Goal: Information Seeking & Learning: Learn about a topic

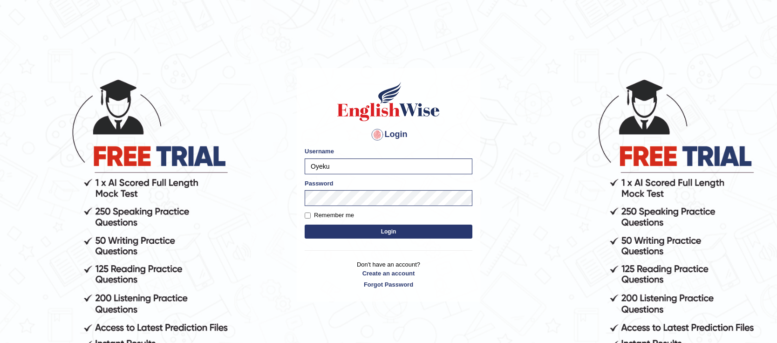
click at [347, 250] on hr at bounding box center [389, 250] width 168 height 0
click at [391, 232] on button "Login" at bounding box center [389, 231] width 168 height 14
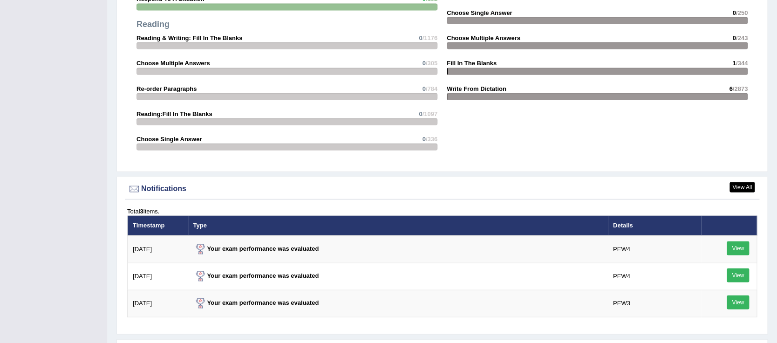
scroll to position [1073, 0]
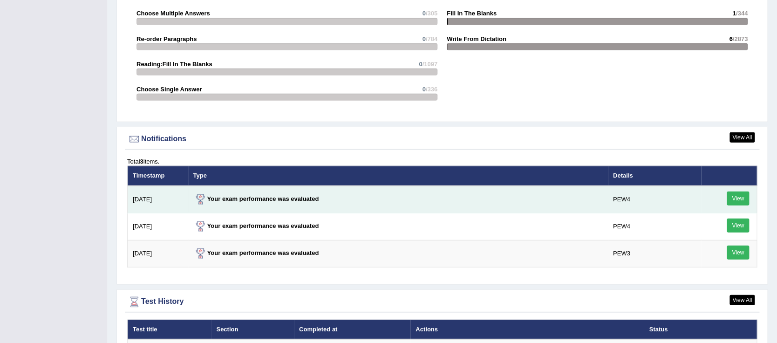
click at [736, 197] on link "View" at bounding box center [738, 198] width 22 height 14
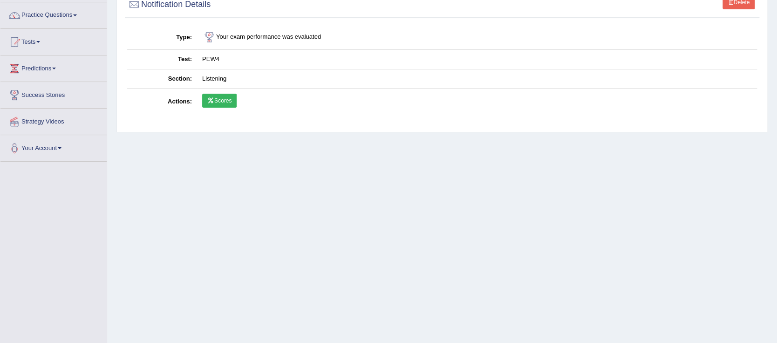
scroll to position [71, 0]
click at [213, 101] on icon at bounding box center [210, 100] width 7 height 6
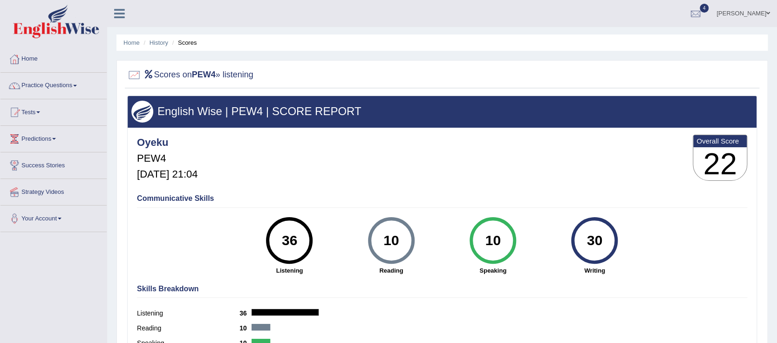
click at [77, 85] on span at bounding box center [75, 86] width 4 height 2
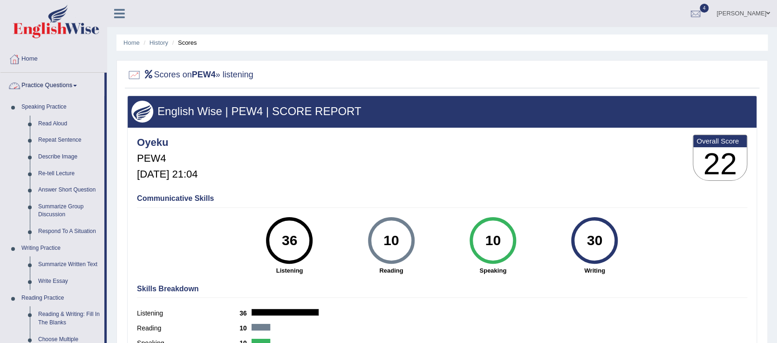
click at [77, 85] on span at bounding box center [75, 86] width 4 height 2
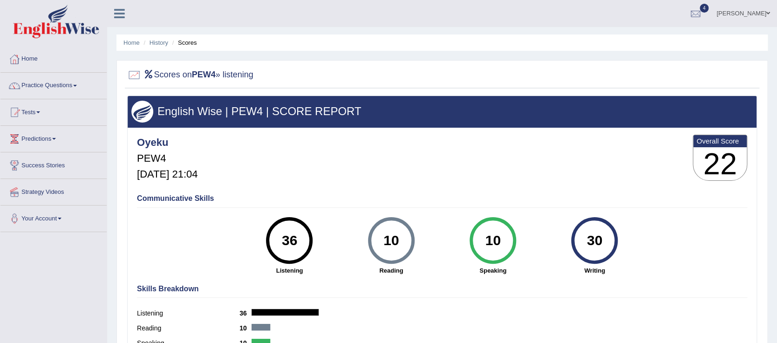
click at [40, 112] on span at bounding box center [38, 112] width 4 height 2
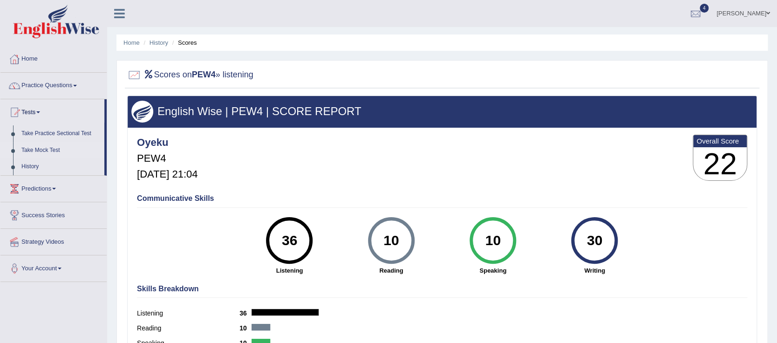
click at [43, 150] on link "Take Mock Test" at bounding box center [60, 150] width 87 height 17
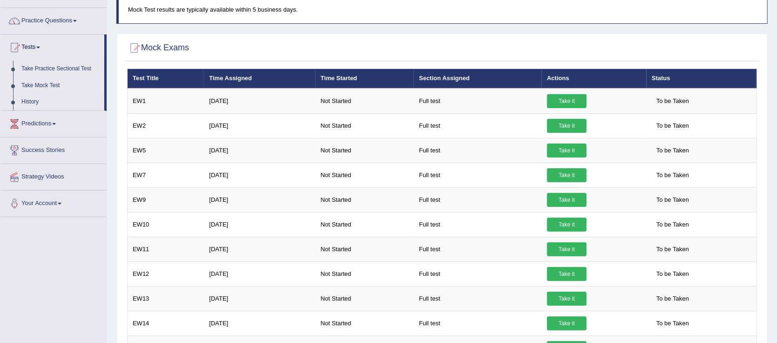
scroll to position [42, 0]
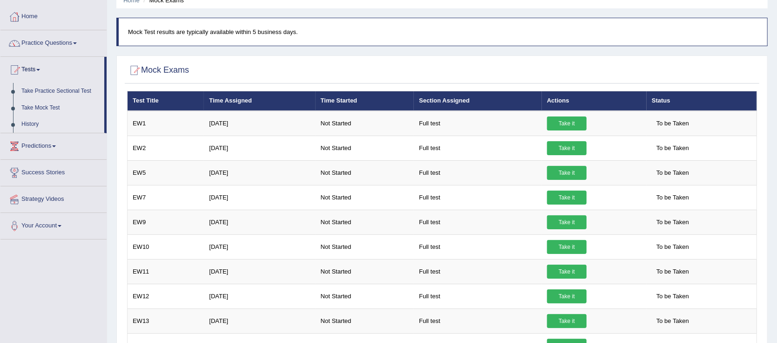
click at [28, 126] on link "History" at bounding box center [60, 124] width 87 height 17
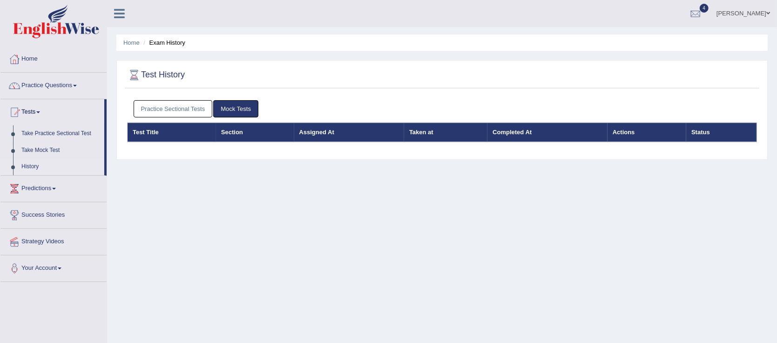
click at [180, 108] on link "Practice Sectional Tests" at bounding box center [173, 108] width 79 height 17
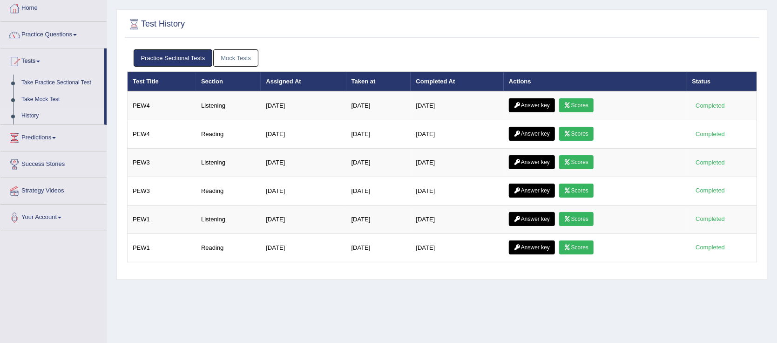
scroll to position [51, 0]
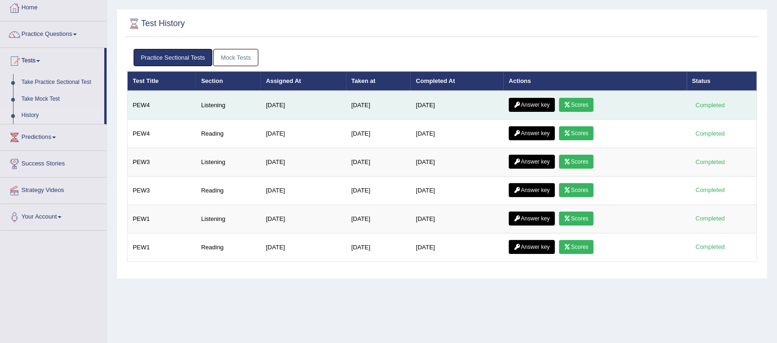
click at [571, 104] on icon at bounding box center [568, 105] width 7 height 6
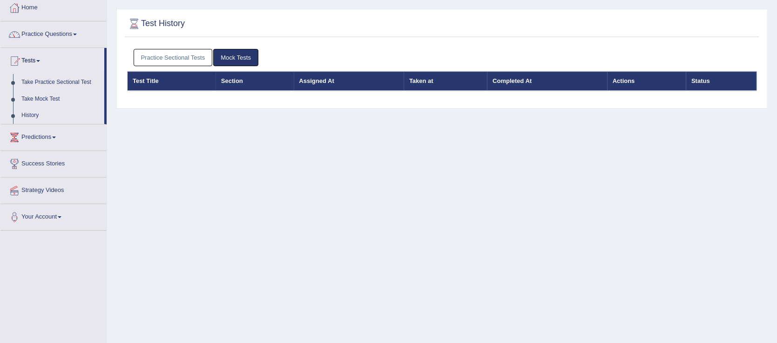
click at [165, 55] on link "Practice Sectional Tests" at bounding box center [173, 57] width 79 height 17
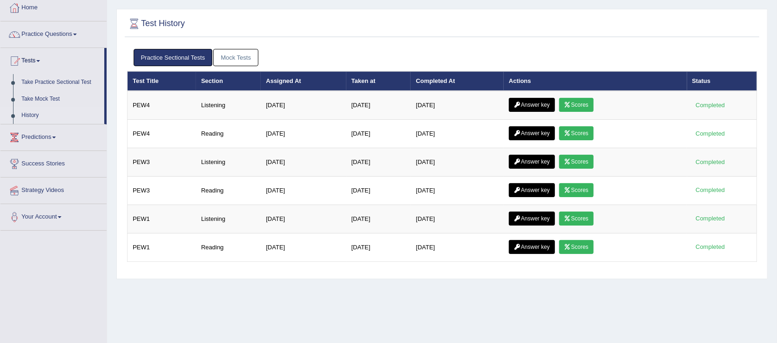
click at [543, 104] on link "Answer key" at bounding box center [532, 105] width 46 height 14
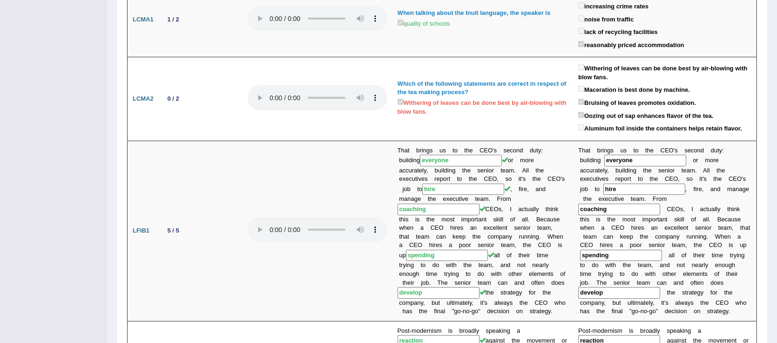
scroll to position [286, 0]
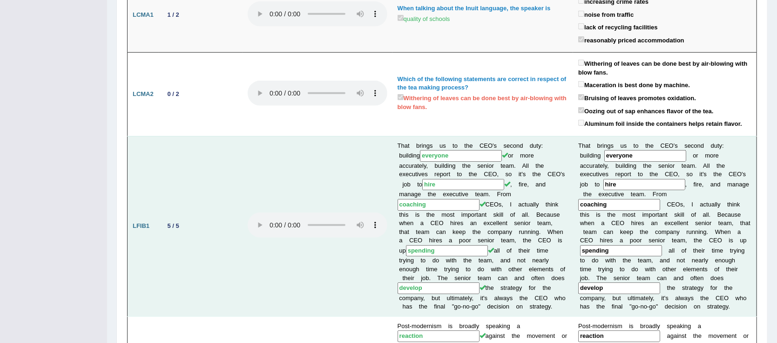
click at [704, 284] on b "y" at bounding box center [702, 287] width 3 height 7
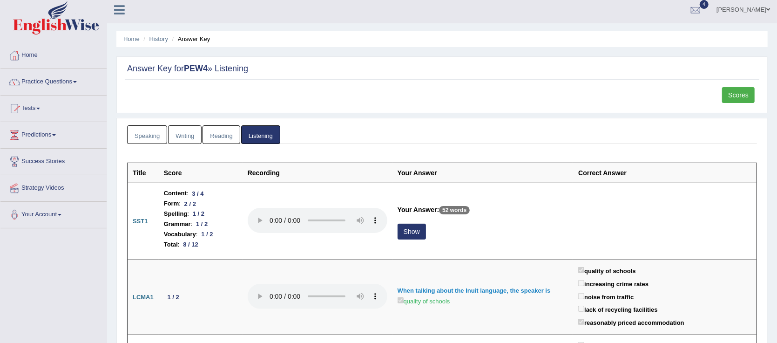
scroll to position [0, 0]
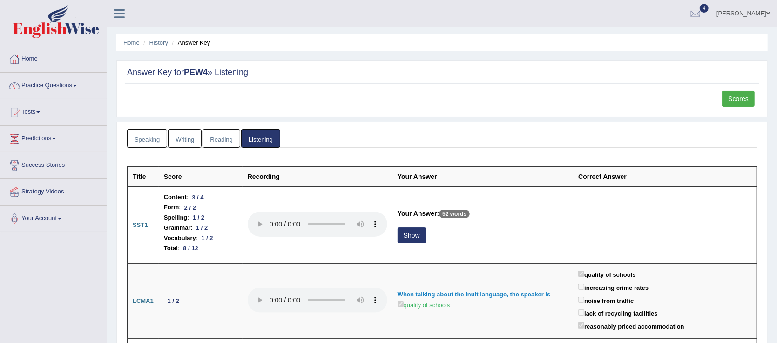
click at [40, 112] on span at bounding box center [38, 112] width 4 height 2
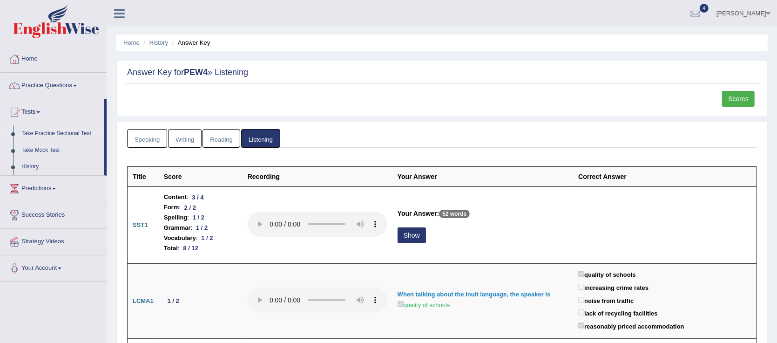
click at [51, 133] on link "Take Practice Sectional Test" at bounding box center [60, 133] width 87 height 17
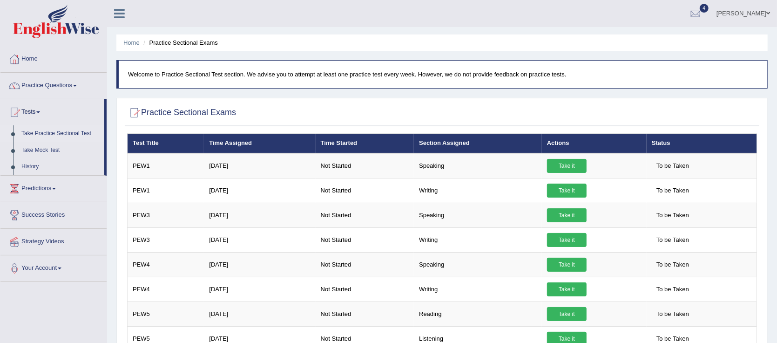
click at [40, 112] on span at bounding box center [38, 112] width 4 height 2
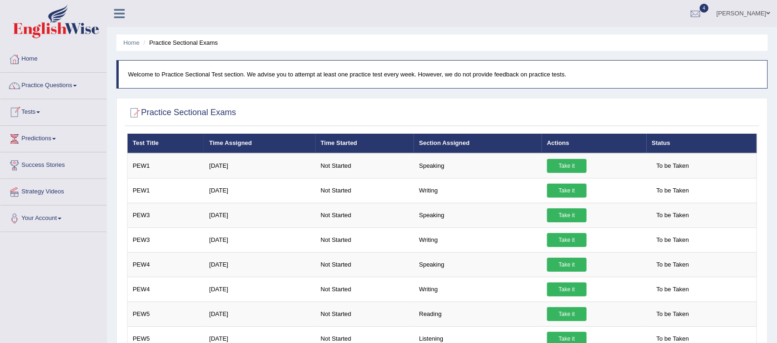
click at [40, 112] on span at bounding box center [38, 112] width 4 height 2
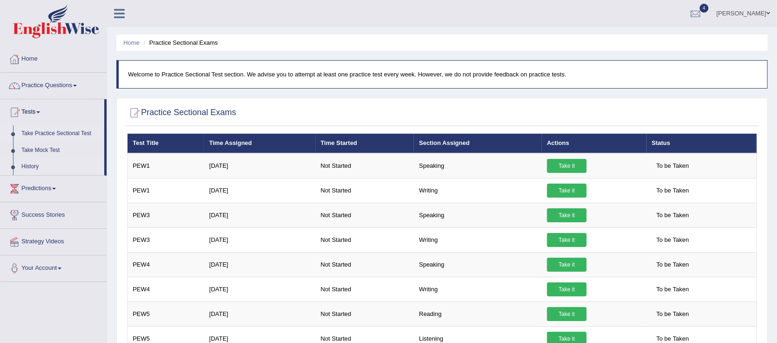
click at [33, 167] on link "History" at bounding box center [60, 166] width 87 height 17
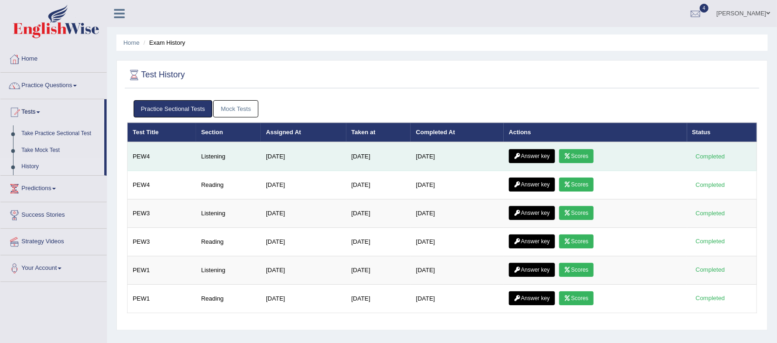
click at [571, 155] on icon at bounding box center [568, 156] width 7 height 6
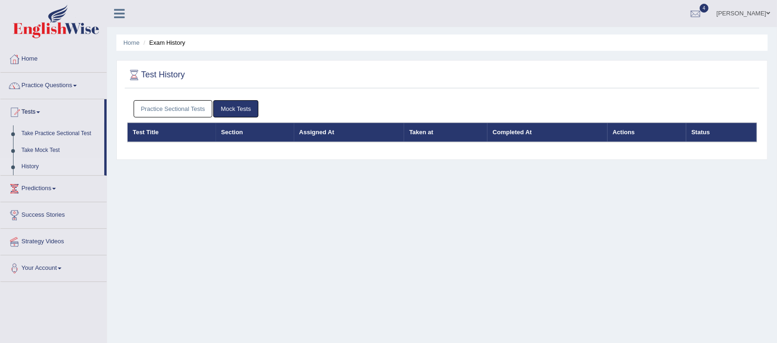
click at [162, 111] on link "Practice Sectional Tests" at bounding box center [173, 108] width 79 height 17
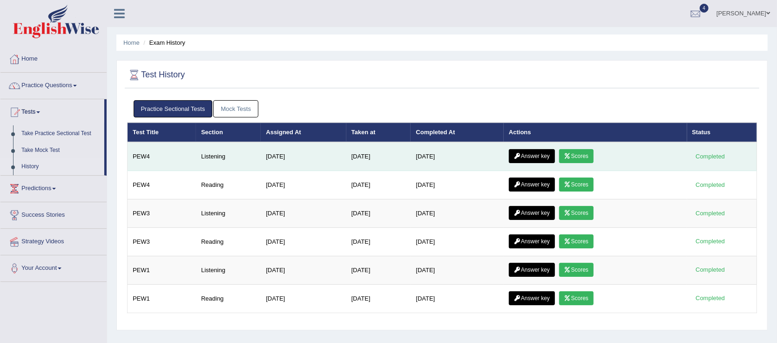
click at [537, 155] on link "Answer key" at bounding box center [532, 156] width 46 height 14
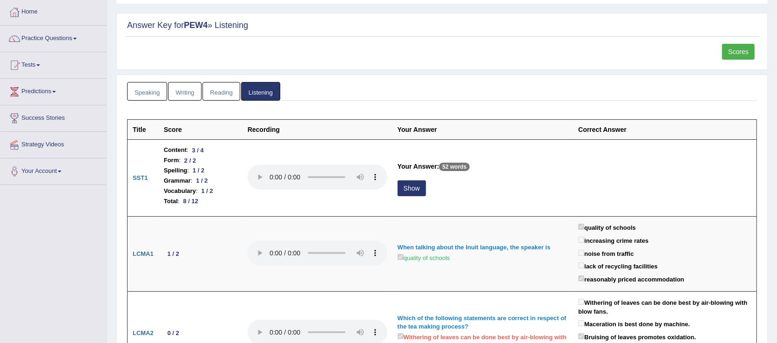
scroll to position [51, 0]
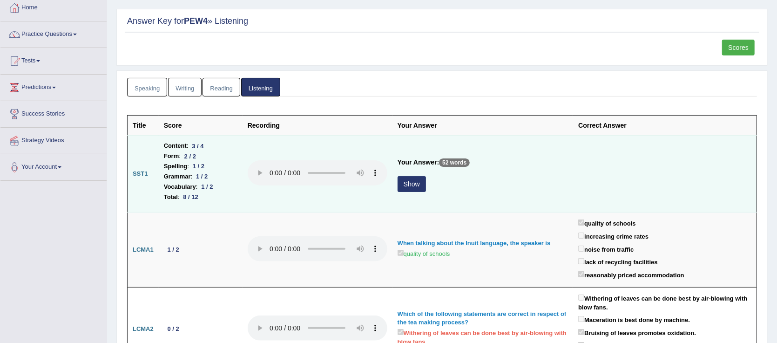
click at [410, 183] on button "Show" at bounding box center [412, 184] width 28 height 16
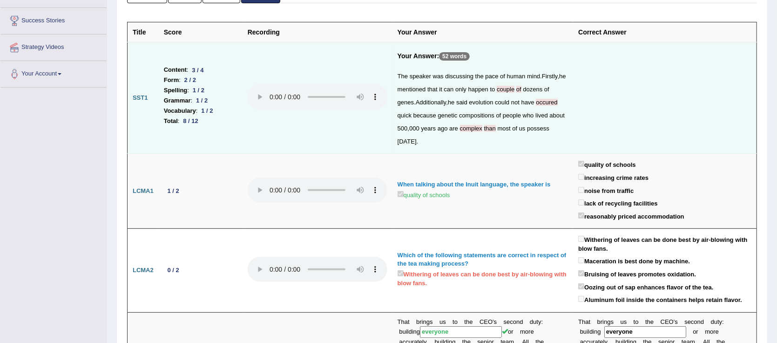
scroll to position [141, 0]
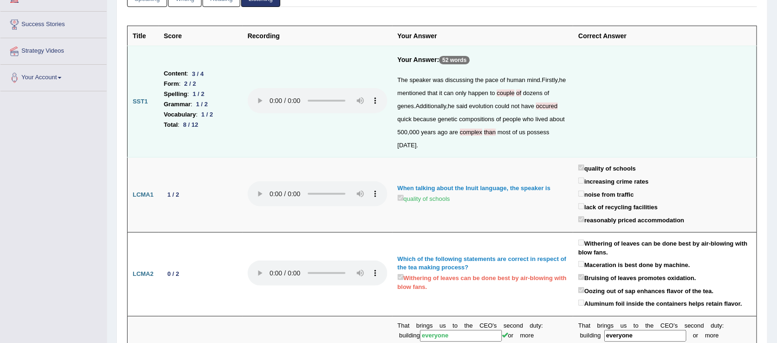
click at [536, 107] on span "occured" at bounding box center [546, 105] width 21 height 7
click at [536, 109] on span "occured" at bounding box center [546, 105] width 21 height 7
click at [536, 108] on span "occured" at bounding box center [546, 105] width 21 height 7
click at [536, 105] on span "occured" at bounding box center [546, 105] width 21 height 7
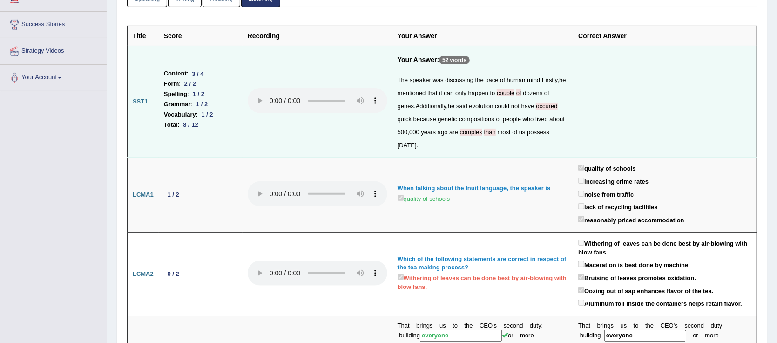
click at [536, 105] on span "occured" at bounding box center [546, 105] width 21 height 7
click at [536, 108] on span "occured" at bounding box center [546, 105] width 21 height 7
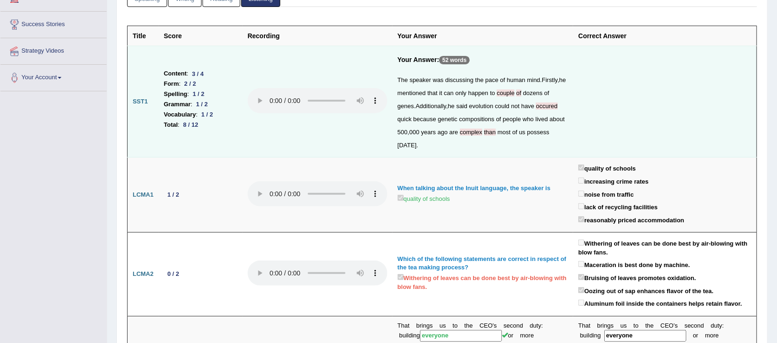
click at [536, 108] on span "occured" at bounding box center [546, 105] width 21 height 7
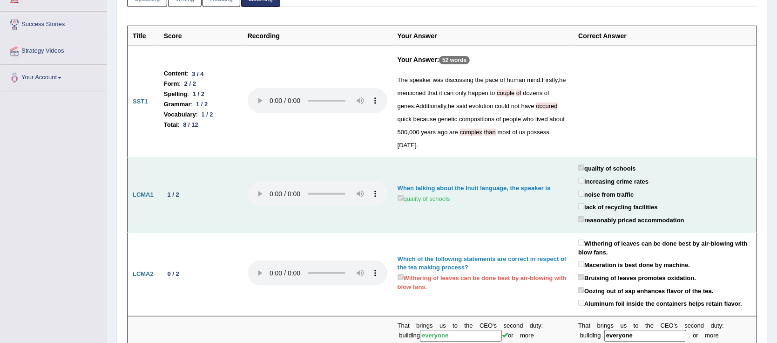
click at [529, 157] on td "When talking about the Inuit language, the speaker is quality of schools" at bounding box center [483, 194] width 181 height 75
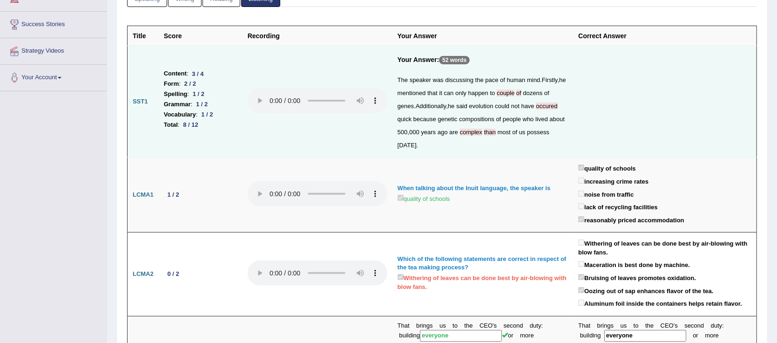
click at [537, 131] on span "possess" at bounding box center [538, 132] width 22 height 7
click at [537, 134] on span "possess" at bounding box center [538, 132] width 22 height 7
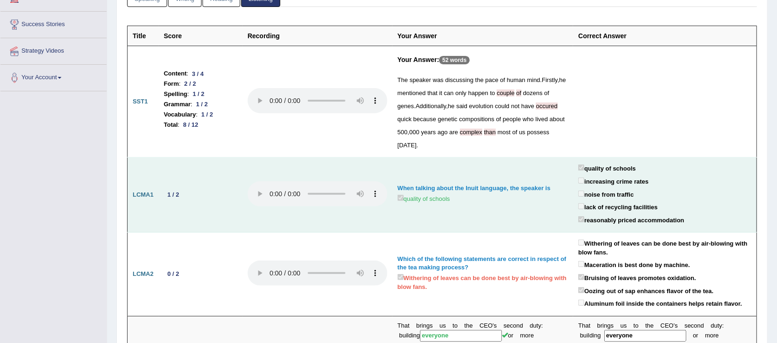
click at [541, 157] on td "When talking about the Inuit language, the speaker is quality of schools" at bounding box center [483, 194] width 181 height 75
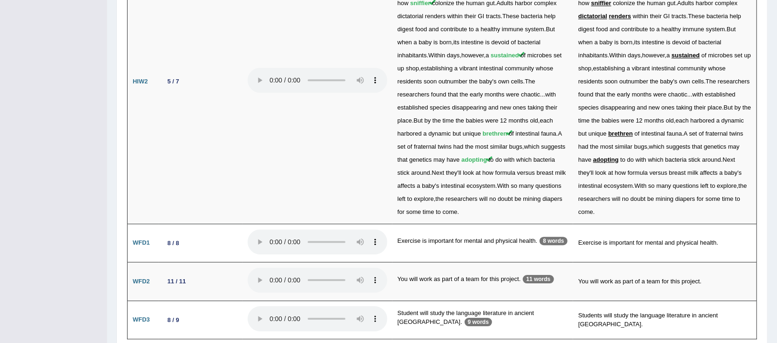
scroll to position [1779, 0]
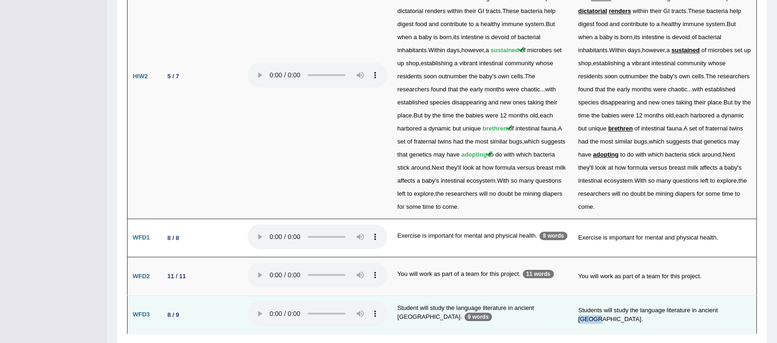
click at [647, 295] on td "Students will study the language literature in ancient Greece." at bounding box center [665, 314] width 184 height 39
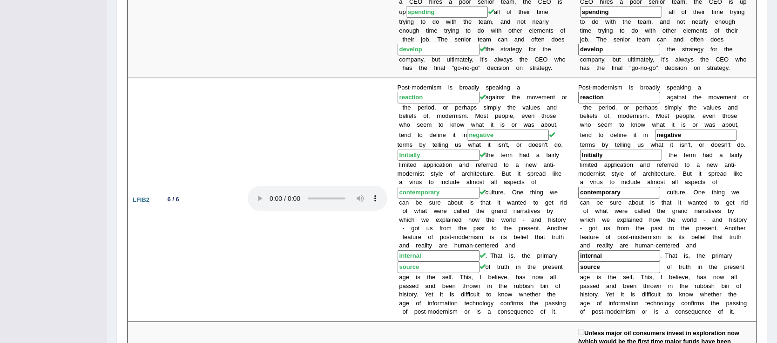
scroll to position [549, 0]
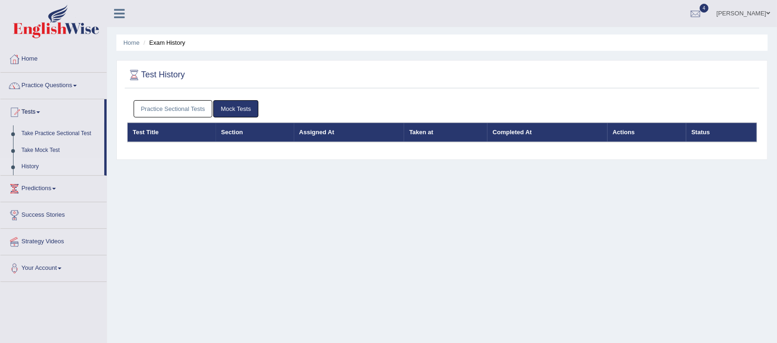
click at [168, 111] on link "Practice Sectional Tests" at bounding box center [173, 108] width 79 height 17
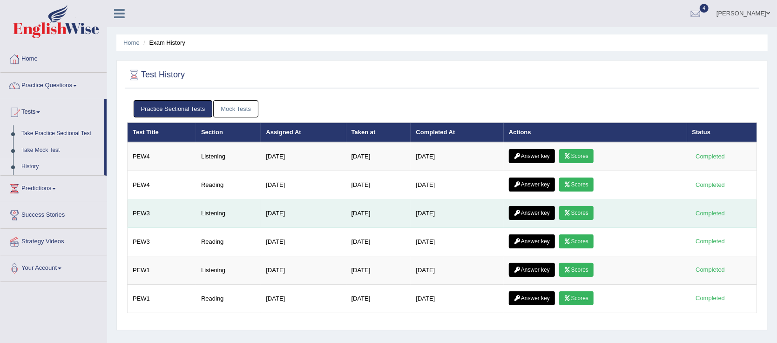
click at [541, 215] on link "Answer key" at bounding box center [532, 213] width 46 height 14
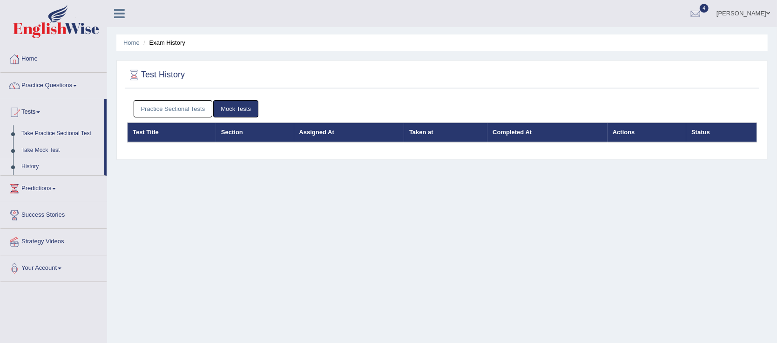
click at [176, 109] on link "Practice Sectional Tests" at bounding box center [173, 108] width 79 height 17
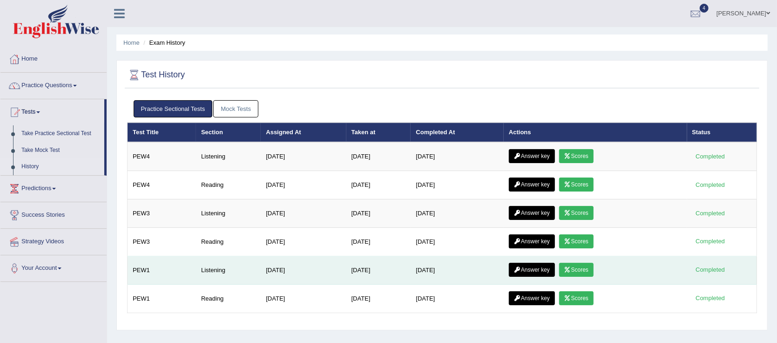
click at [541, 269] on link "Answer key" at bounding box center [532, 270] width 46 height 14
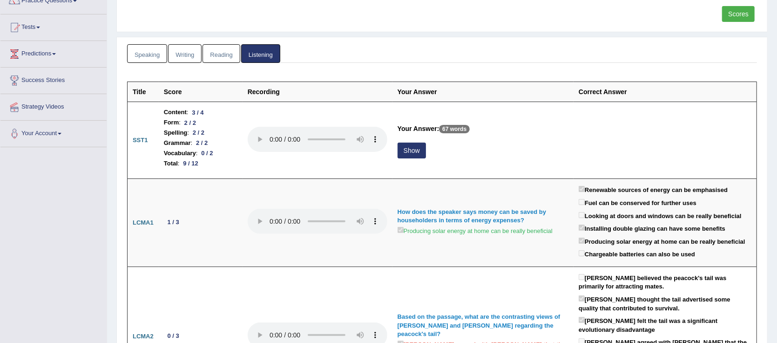
scroll to position [97, 0]
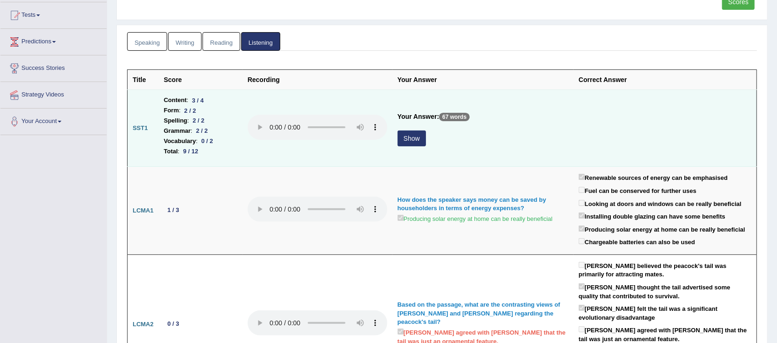
click at [406, 140] on button "Show" at bounding box center [412, 138] width 28 height 16
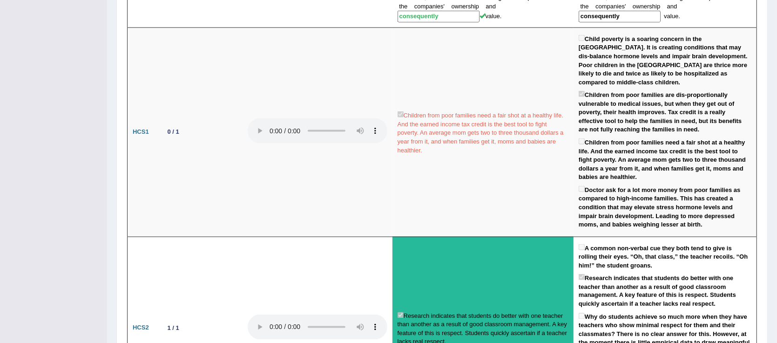
scroll to position [874, 0]
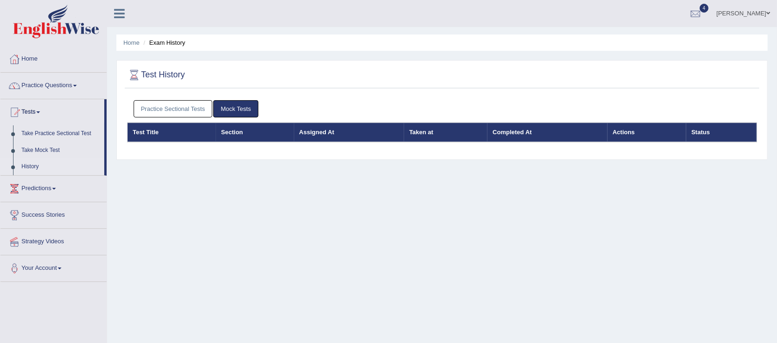
click at [165, 108] on link "Practice Sectional Tests" at bounding box center [173, 108] width 79 height 17
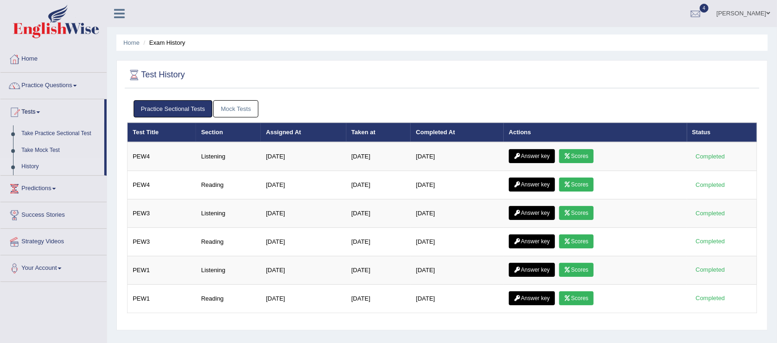
click at [540, 183] on link "Answer key" at bounding box center [532, 184] width 46 height 14
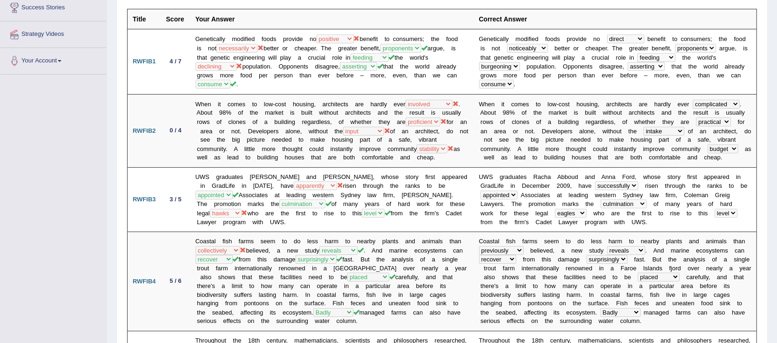
scroll to position [158, 0]
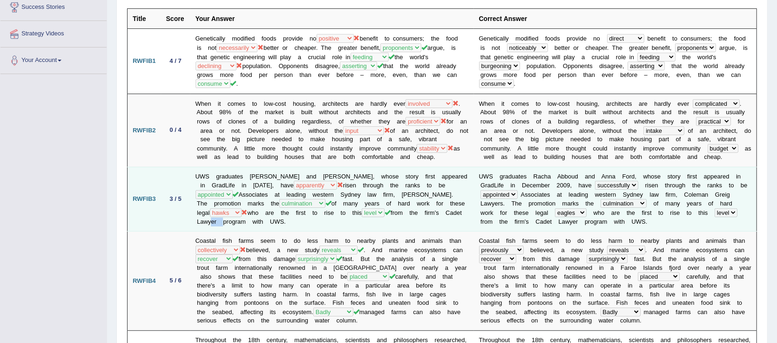
click at [357, 224] on td "UWS graduates Racha Abboud and Anna Ford, whose story first appeared in GradLif…" at bounding box center [332, 199] width 284 height 64
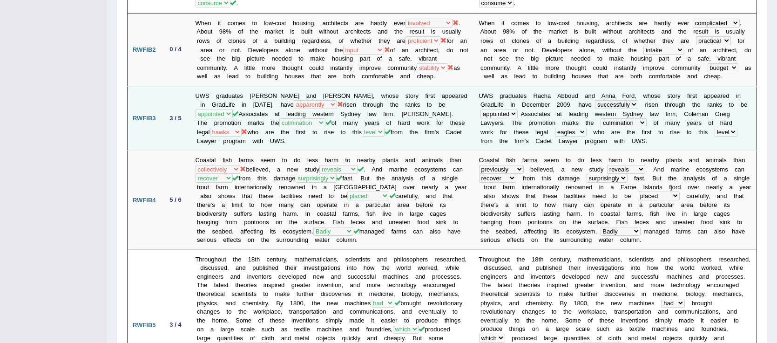
scroll to position [0, 0]
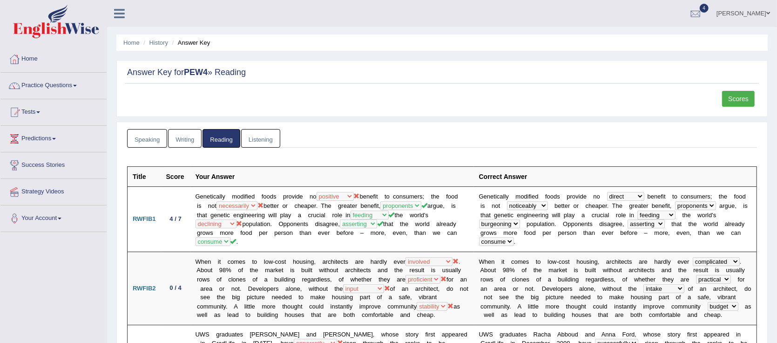
click at [77, 85] on span at bounding box center [75, 86] width 4 height 2
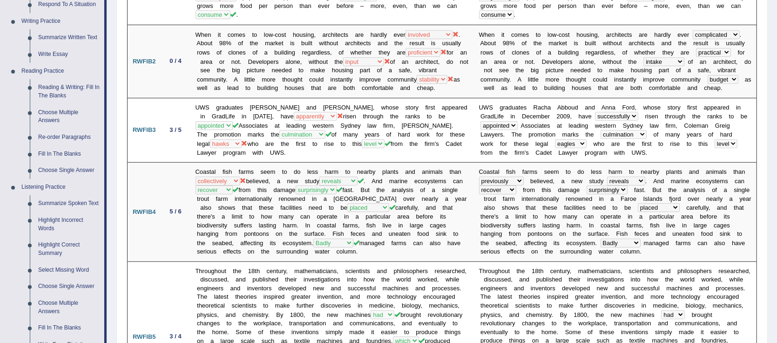
scroll to position [235, 0]
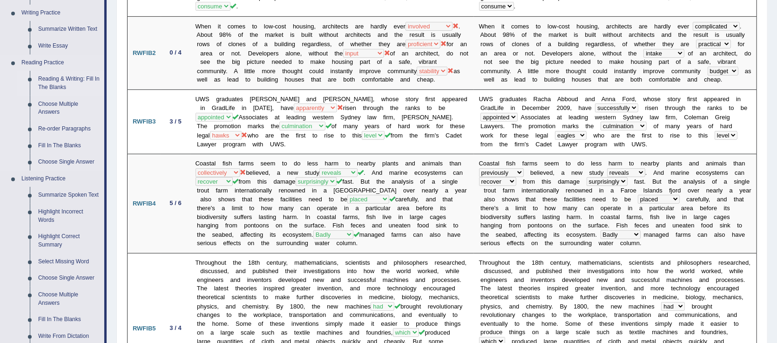
click at [58, 81] on link "Reading & Writing: Fill In The Blanks" at bounding box center [69, 83] width 70 height 25
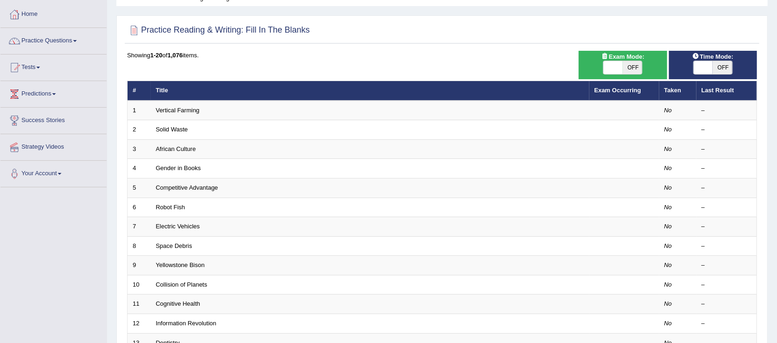
scroll to position [41, 0]
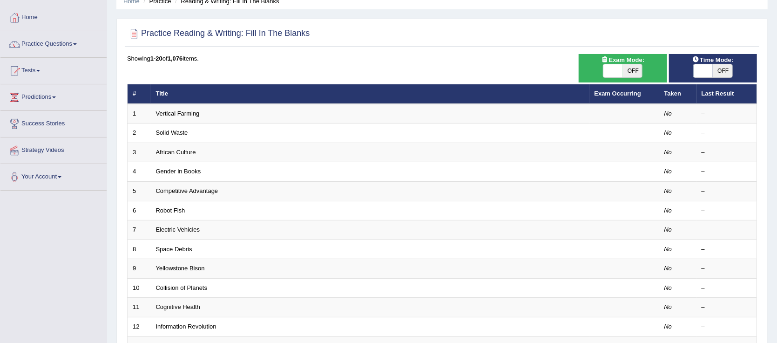
click at [644, 120] on td at bounding box center [625, 114] width 70 height 20
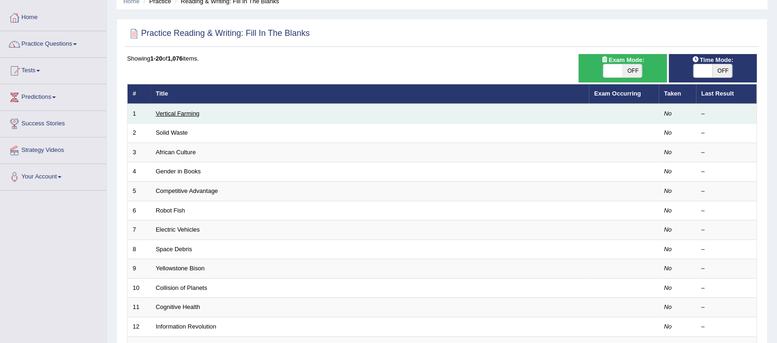
click at [186, 114] on link "Vertical Farming" at bounding box center [178, 113] width 44 height 7
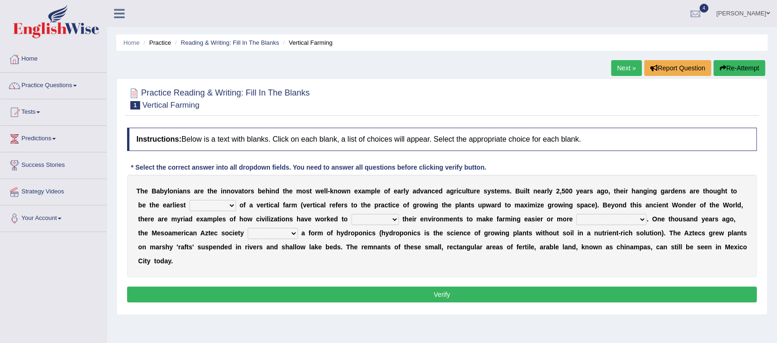
click at [236, 205] on b at bounding box center [238, 204] width 4 height 7
click at [190, 210] on select "prototype failure discredit protocol" at bounding box center [213, 205] width 47 height 11
select select "discredit"
click at [190, 200] on select "prototype failure discredit protocol" at bounding box center [213, 205] width 47 height 11
click at [399, 218] on b at bounding box center [401, 218] width 4 height 7
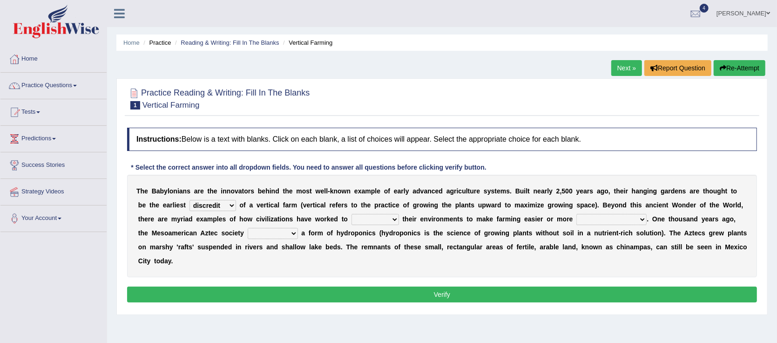
click at [399, 218] on b at bounding box center [401, 218] width 4 height 7
click at [352, 220] on select "manipulate escape respect disarrange" at bounding box center [376, 219] width 48 height 11
select select "manipulate"
click at [352, 214] on select "manipulate escape respect disarrange" at bounding box center [376, 219] width 48 height 11
click at [577, 223] on select "productive constructive connective counterproductive" at bounding box center [612, 219] width 70 height 11
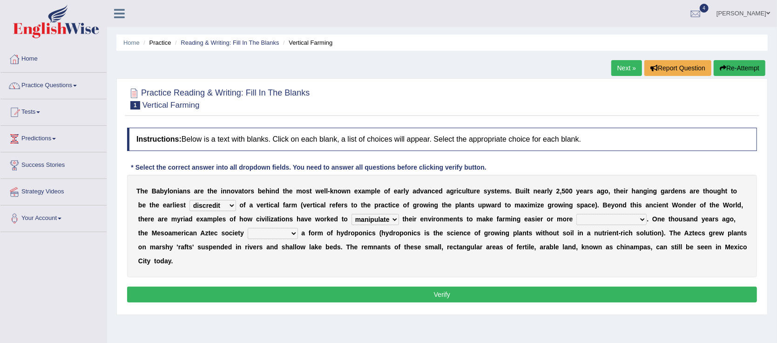
select select "productive"
click at [577, 214] on select "productive constructive connective counterproductive" at bounding box center [612, 219] width 70 height 11
click at [248, 237] on select "domineered volunteered pioneered engineered" at bounding box center [273, 233] width 50 height 11
select select "pioneered"
click at [248, 228] on select "domineered volunteered pioneered engineered" at bounding box center [273, 233] width 50 height 11
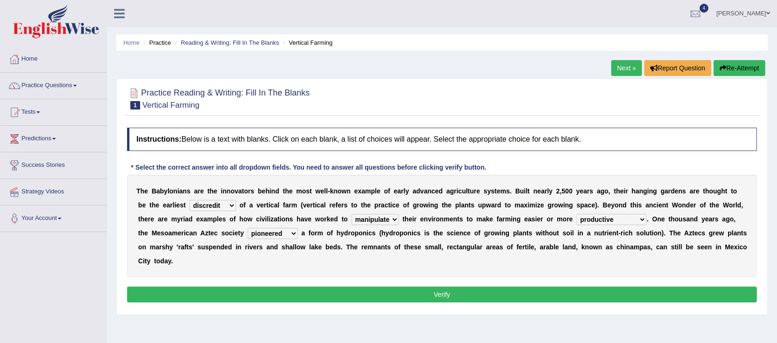
click at [236, 205] on b at bounding box center [238, 204] width 4 height 7
click at [190, 208] on select "prototype failure discredit protocol" at bounding box center [213, 205] width 47 height 11
select select "prototype"
click at [190, 200] on select "prototype failure discredit protocol" at bounding box center [213, 205] width 47 height 11
click at [452, 286] on button "Verify" at bounding box center [442, 294] width 630 height 16
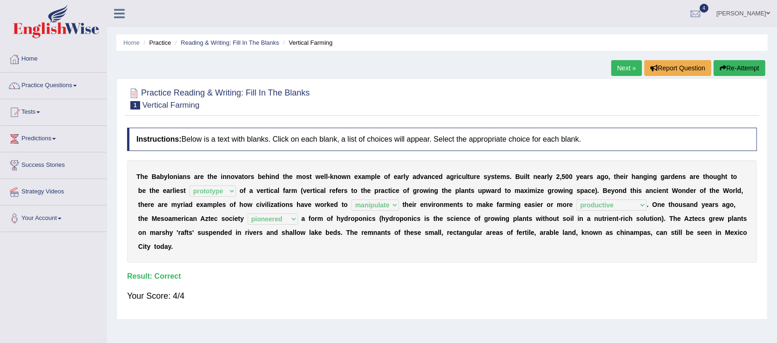
click at [622, 70] on link "Next »" at bounding box center [627, 68] width 31 height 16
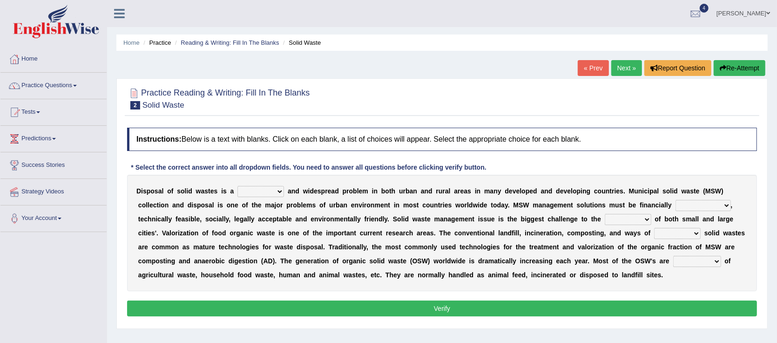
click at [268, 196] on select "slanting stinging stalling shafting" at bounding box center [261, 191] width 47 height 11
click at [288, 190] on b "a" at bounding box center [290, 190] width 4 height 7
click at [676, 204] on select "unattainable sustainable objectionable treasonable" at bounding box center [703, 205] width 55 height 11
select select "sustainable"
click at [676, 200] on select "unattainable sustainable objectionable treasonable" at bounding box center [703, 205] width 55 height 11
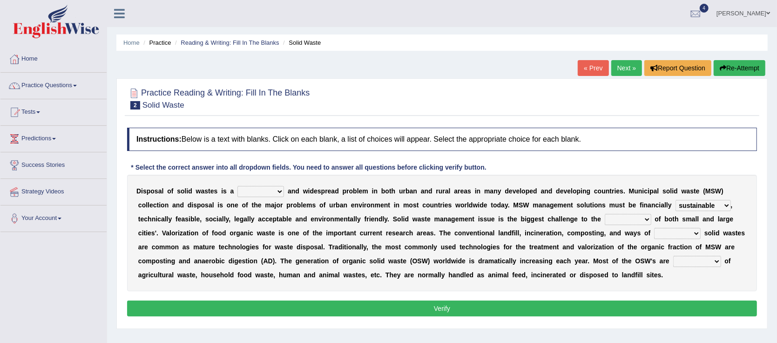
click at [731, 205] on b "," at bounding box center [732, 204] width 2 height 7
click at [676, 209] on select "unattainable sustainable objectionable treasonable" at bounding box center [703, 205] width 55 height 11
click at [726, 289] on div "D i s p o s a l o f s o l i d w a s t e s i s a slanting stinging stalling shaf…" at bounding box center [442, 233] width 630 height 116
click at [605, 223] on select "plants culture authorities history" at bounding box center [628, 219] width 47 height 11
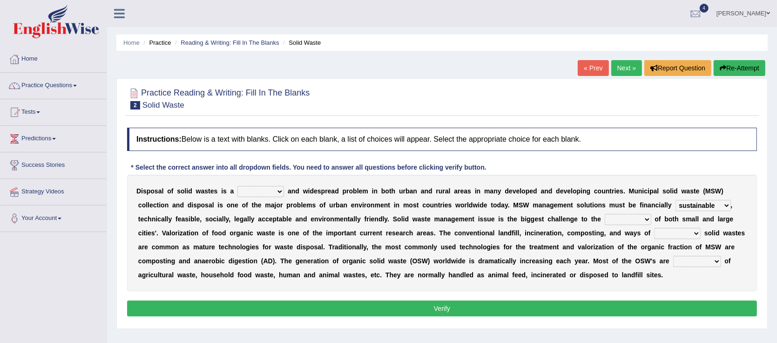
select select "history"
click at [605, 214] on select "plants culture authorities history" at bounding box center [628, 219] width 47 height 11
click at [701, 232] on b at bounding box center [703, 232] width 4 height 7
click at [706, 246] on b "M" at bounding box center [709, 246] width 6 height 7
click at [701, 232] on b at bounding box center [703, 232] width 4 height 7
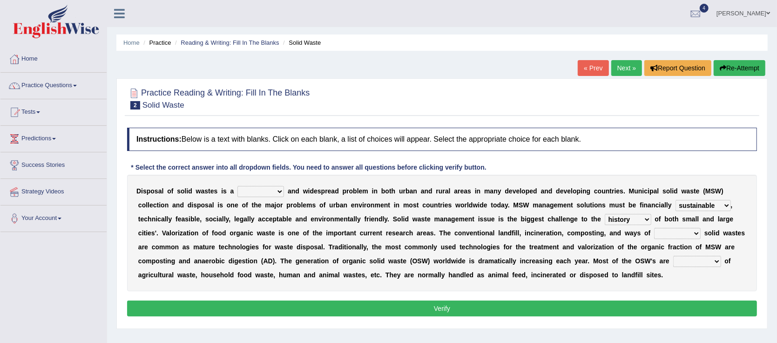
click at [654, 232] on select "reserving preserving deserving handling" at bounding box center [677, 233] width 47 height 11
select select "handling"
click at [654, 228] on select "reserving preserving deserving handling" at bounding box center [677, 233] width 47 height 11
click at [721, 261] on b at bounding box center [723, 260] width 4 height 7
click at [673, 265] on select "composed disposed composing disposing" at bounding box center [697, 261] width 48 height 11
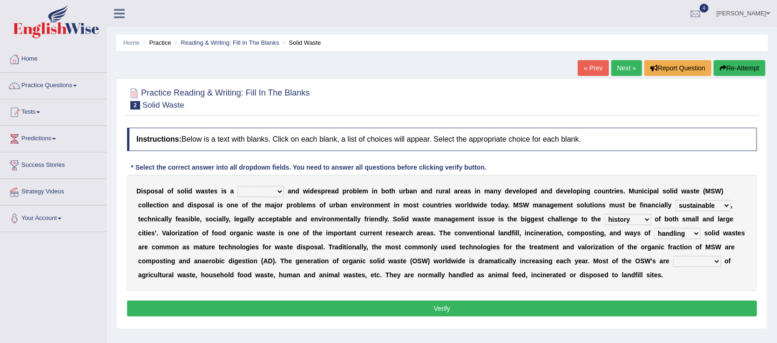
select select "composed"
click at [673, 256] on select "composed disposed composing disposing" at bounding box center [697, 261] width 48 height 11
click at [284, 190] on b at bounding box center [286, 190] width 4 height 7
click at [270, 194] on select "slanting stinging stalling shafting" at bounding box center [261, 191] width 47 height 11
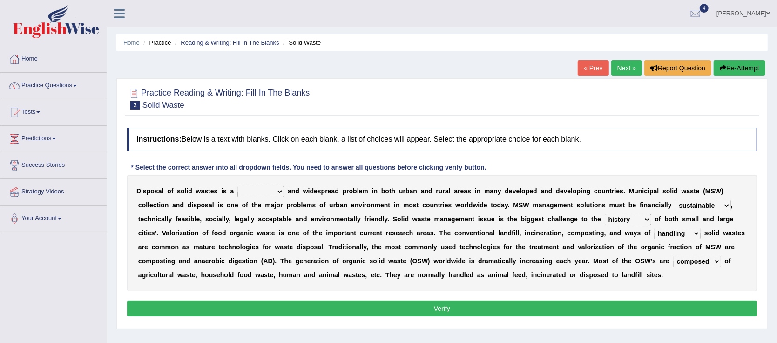
select select "stinging"
click at [238, 186] on select "slanting stinging stalling shafting" at bounding box center [261, 191] width 47 height 11
click at [458, 309] on button "Verify" at bounding box center [442, 308] width 630 height 16
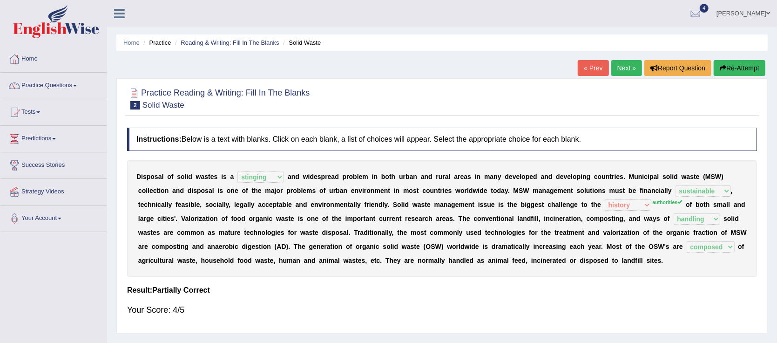
click at [626, 69] on link "Next »" at bounding box center [627, 68] width 31 height 16
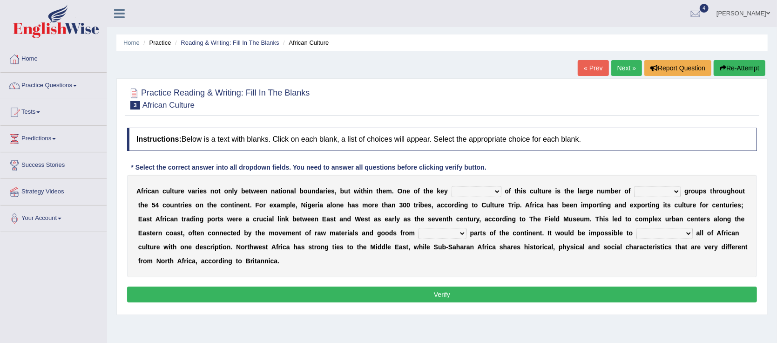
click at [502, 190] on b at bounding box center [504, 190] width 4 height 7
click at [473, 194] on select "conjectures features issues doubts" at bounding box center [477, 191] width 50 height 11
select select "features"
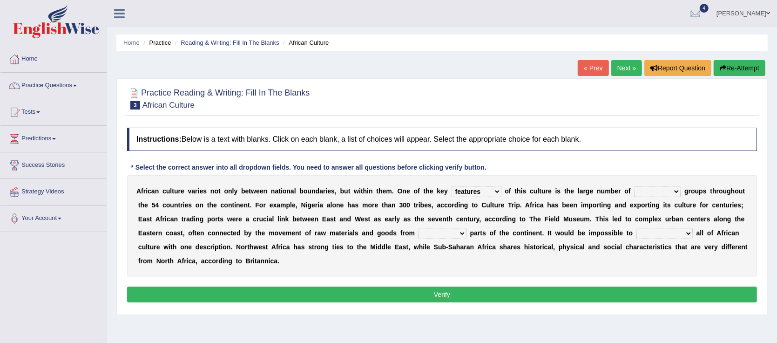
click at [452, 186] on select "conjectures features issues doubts" at bounding box center [477, 191] width 50 height 11
click at [681, 190] on b at bounding box center [683, 190] width 4 height 7
click at [643, 192] on select "ethic ethnic eugenic epic" at bounding box center [657, 191] width 47 height 11
select select "ethnic"
click at [634, 186] on select "ethic ethnic eugenic epic" at bounding box center [657, 191] width 47 height 11
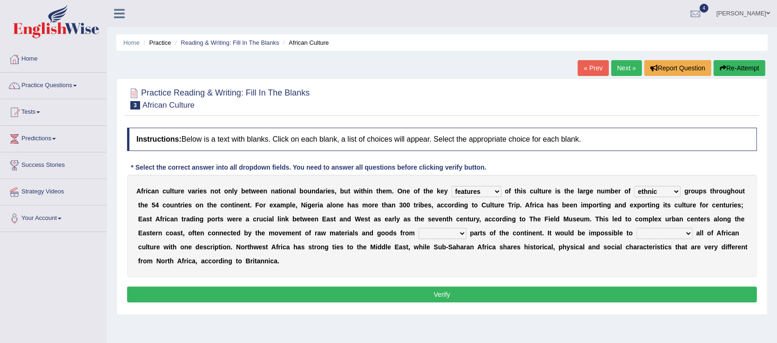
click at [467, 232] on b at bounding box center [469, 232] width 4 height 7
click at [419, 235] on select "forelocked interlocked unlocked landlocked" at bounding box center [443, 233] width 48 height 11
select select "landlocked"
click at [419, 228] on select "forelocked interlocked unlocked landlocked" at bounding box center [443, 233] width 48 height 11
click at [209, 257] on b "c" at bounding box center [207, 260] width 4 height 7
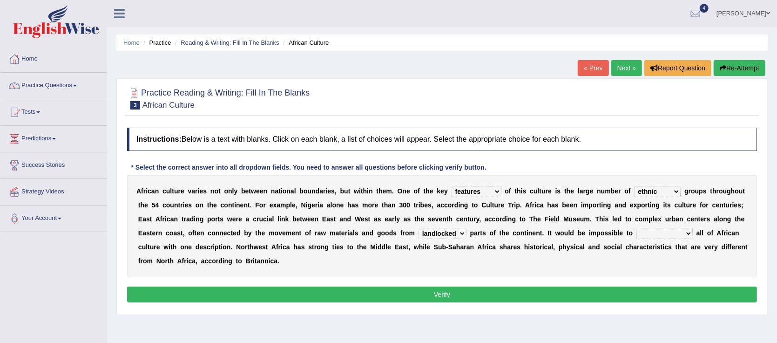
click at [637, 231] on select "characterize conceptualize symbolize synthesize" at bounding box center [665, 233] width 56 height 11
select select "characterize"
click at [637, 228] on select "characterize conceptualize symbolize synthesize" at bounding box center [665, 233] width 56 height 11
click at [505, 192] on b "o" at bounding box center [507, 190] width 4 height 7
click at [502, 190] on b at bounding box center [504, 190] width 4 height 7
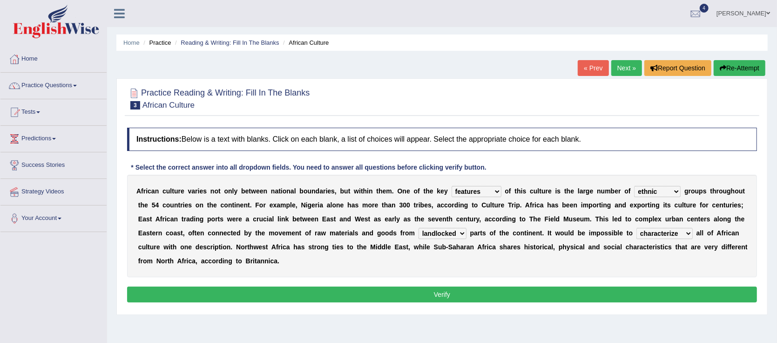
click at [470, 195] on select "conjectures features issues doubts" at bounding box center [477, 191] width 50 height 11
click at [645, 190] on select "ethic ethnic eugenic epic" at bounding box center [657, 191] width 47 height 11
click at [681, 190] on b at bounding box center [683, 190] width 4 height 7
click at [467, 232] on b at bounding box center [469, 232] width 4 height 7
click at [419, 232] on select "forelocked interlocked unlocked landlocked" at bounding box center [443, 233] width 48 height 11
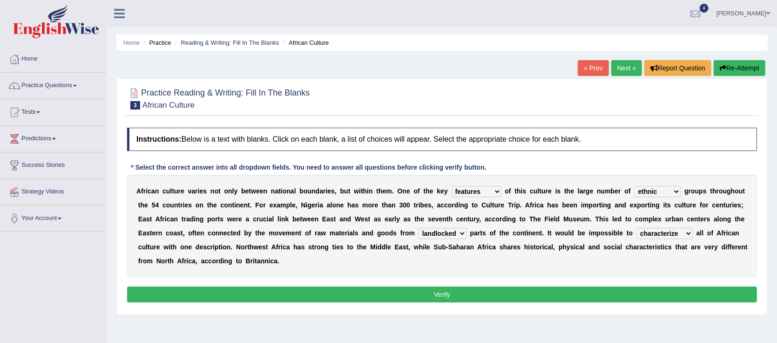
click at [693, 232] on b at bounding box center [695, 232] width 4 height 7
click at [637, 238] on select "characterize conceptualize symbolize synthesize" at bounding box center [665, 233] width 56 height 11
click at [486, 294] on button "Verify" at bounding box center [442, 294] width 630 height 16
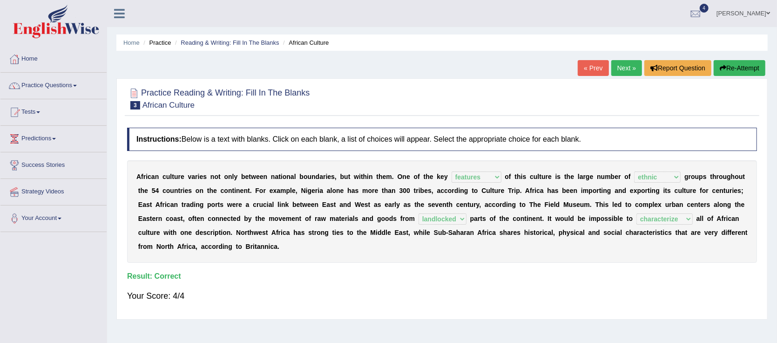
click at [630, 75] on link "Next »" at bounding box center [627, 68] width 31 height 16
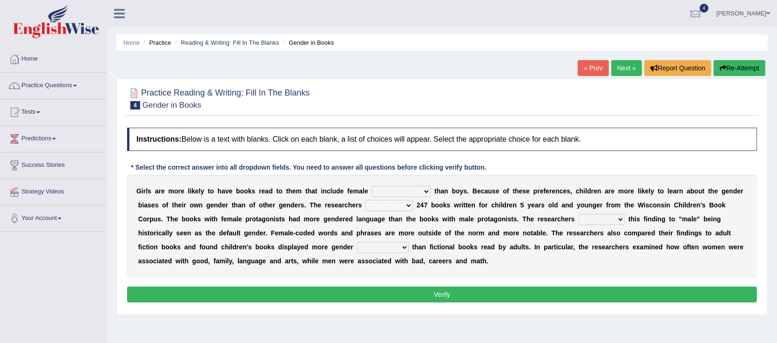
click at [405, 192] on select "protagonists cosmogonists agonists expressionists" at bounding box center [401, 191] width 59 height 11
click at [515, 190] on b "h" at bounding box center [517, 190] width 4 height 7
click at [413, 205] on b at bounding box center [415, 204] width 4 height 7
click at [366, 209] on select "hydrolyzed paralyzed catalyzed analyzed" at bounding box center [390, 205] width 48 height 11
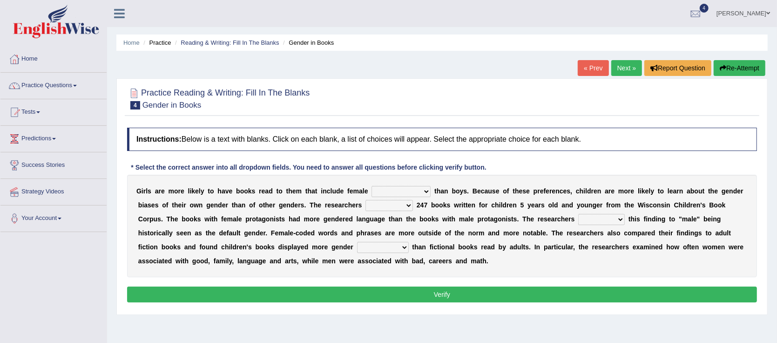
select select "analyzed"
click at [366, 200] on select "hydrolyzed paralyzed catalyzed analyzed" at bounding box center [390, 205] width 48 height 11
click at [431, 190] on b at bounding box center [433, 190] width 4 height 7
click at [405, 192] on select "protagonists cosmogonists agonists expressionists" at bounding box center [401, 191] width 59 height 11
select select "protagonists"
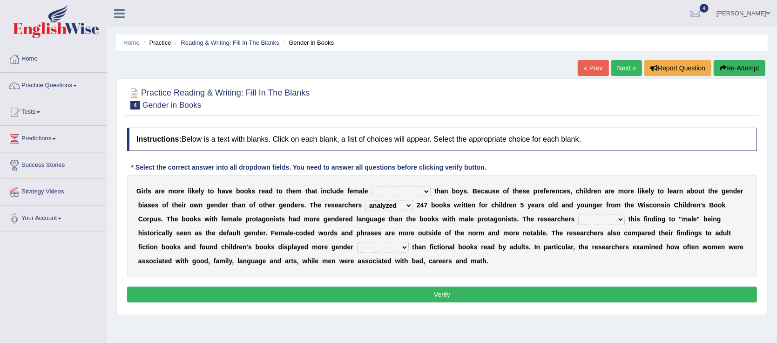
click at [372, 186] on select "protagonists cosmogonists agonists expressionists" at bounding box center [401, 191] width 59 height 11
click at [625, 218] on b at bounding box center [627, 218] width 4 height 7
click at [578, 215] on select "contribute tribute distribute attribute" at bounding box center [601, 219] width 47 height 11
select select "attribute"
click at [578, 214] on select "contribute tribute distribute attribute" at bounding box center [601, 219] width 47 height 11
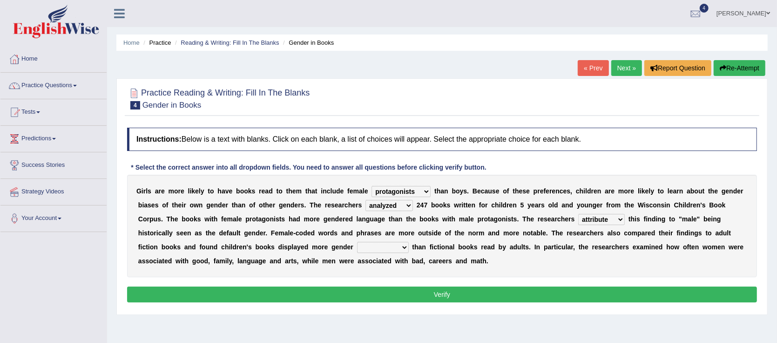
click at [409, 246] on b at bounding box center [411, 246] width 4 height 7
click at [433, 260] on b "a" at bounding box center [435, 260] width 4 height 7
click at [433, 257] on b "a" at bounding box center [435, 260] width 4 height 7
click at [357, 252] on select "stereotypes teletypes prototypes electrotypes" at bounding box center [383, 247] width 52 height 11
select select "prototypes"
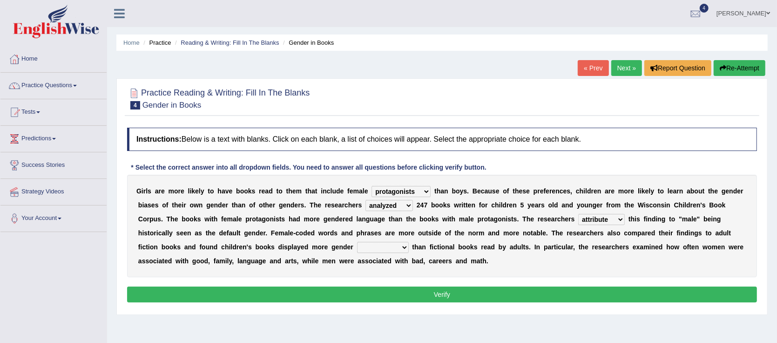
click at [357, 242] on select "stereotypes teletypes prototypes electrotypes" at bounding box center [383, 247] width 52 height 11
click at [444, 294] on button "Verify" at bounding box center [442, 294] width 630 height 16
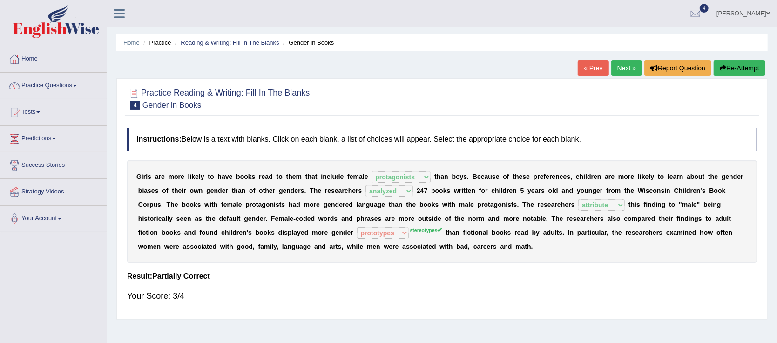
click at [621, 67] on link "Next »" at bounding box center [627, 68] width 31 height 16
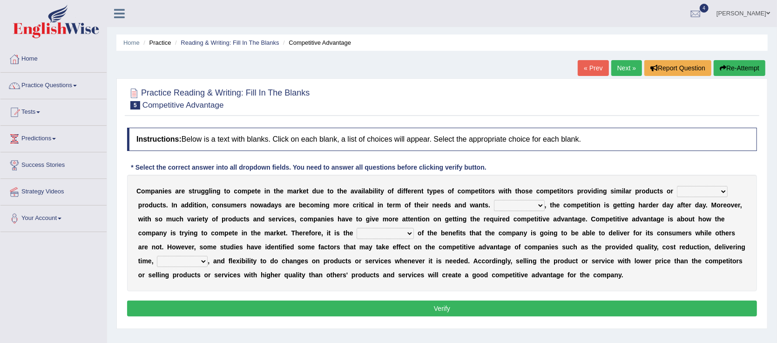
click at [138, 201] on b at bounding box center [137, 204] width 2 height 7
click at [687, 193] on select "constitution restitution substitution institution" at bounding box center [702, 191] width 51 height 11
select select "substitution"
click at [677, 186] on select "constitution restitution substitution institution" at bounding box center [702, 191] width 51 height 11
click at [547, 208] on b at bounding box center [549, 204] width 4 height 7
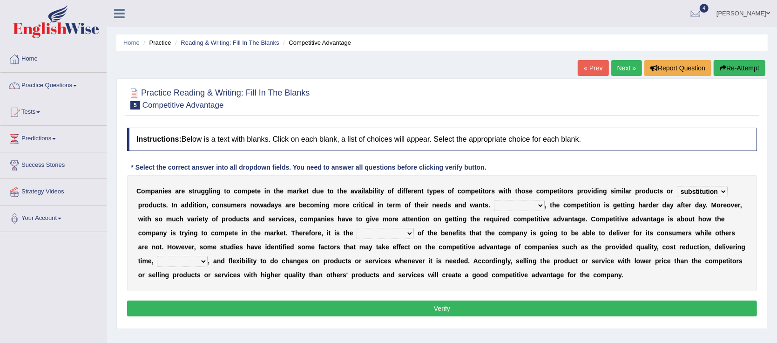
click at [545, 205] on b "," at bounding box center [546, 204] width 2 height 7
click at [494, 209] on select "However Instead Additionally Therefore" at bounding box center [519, 205] width 51 height 11
select select "Therefore"
click at [494, 200] on select "However Instead Additionally Therefore" at bounding box center [519, 205] width 51 height 11
click at [414, 232] on b at bounding box center [416, 232] width 4 height 7
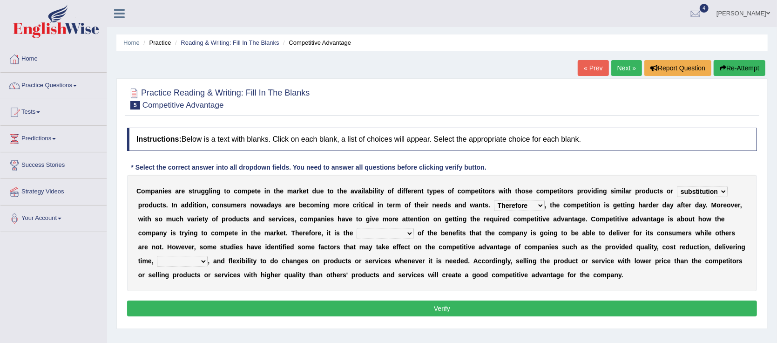
click at [357, 237] on select "dissemination ordination determination incarnation" at bounding box center [385, 233] width 57 height 11
click at [357, 228] on select "dissemination ordination determination incarnation" at bounding box center [385, 233] width 57 height 11
click at [357, 236] on select "dissemination ordination determination incarnation" at bounding box center [385, 233] width 57 height 11
click at [414, 232] on b at bounding box center [416, 232] width 4 height 7
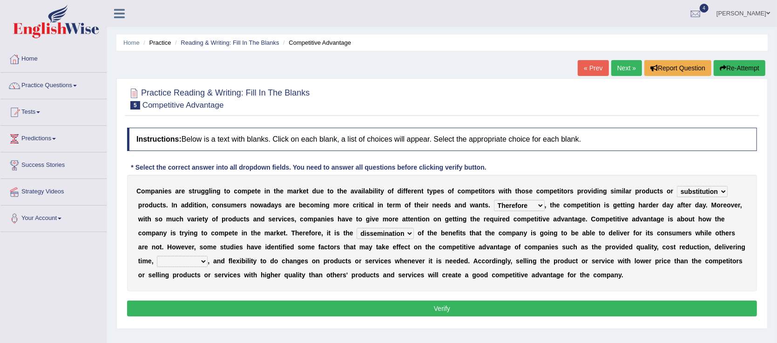
click at [357, 232] on select "dissemination ordination determination incarnation" at bounding box center [385, 233] width 57 height 11
select select "determination"
click at [357, 228] on select "dissemination ordination determination incarnation" at bounding box center [385, 233] width 57 height 11
click at [208, 256] on select "captivation aggregation deprivation innovation" at bounding box center [182, 261] width 51 height 11
select select "innovation"
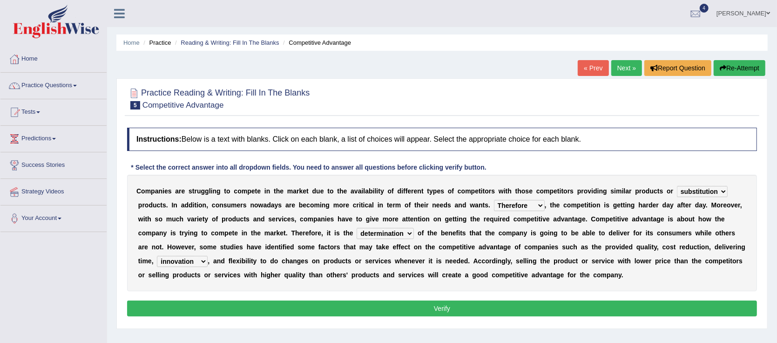
click at [208, 256] on select "captivation aggregation deprivation innovation" at bounding box center [182, 261] width 51 height 11
click at [414, 232] on b at bounding box center [416, 232] width 4 height 7
click at [357, 232] on select "dissemination ordination determination incarnation" at bounding box center [385, 233] width 57 height 11
click at [602, 258] on b "v" at bounding box center [604, 260] width 4 height 7
click at [138, 201] on b at bounding box center [137, 204] width 2 height 7
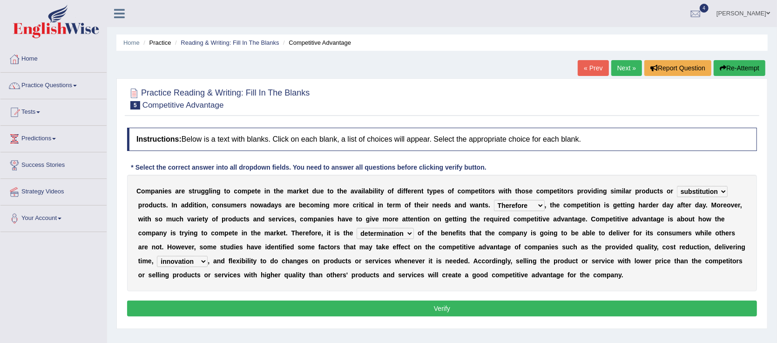
click at [685, 190] on select "constitution restitution substitution institution" at bounding box center [702, 191] width 51 height 11
click at [734, 146] on h4 "Instructions: Below is a text with blanks. Click on each blank, a list of choic…" at bounding box center [442, 139] width 630 height 23
click at [684, 189] on select "constitution restitution substitution institution" at bounding box center [702, 191] width 51 height 11
click at [708, 175] on div "C o m p a n i e s a r e s t r u g g l i n g t o c o m p e t e i n t h e m a r k…" at bounding box center [442, 233] width 630 height 116
click at [435, 305] on button "Verify" at bounding box center [442, 308] width 630 height 16
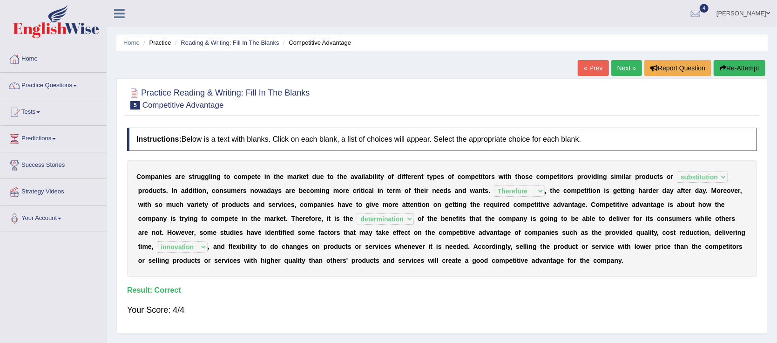
click at [63, 85] on link "Practice Questions" at bounding box center [53, 84] width 106 height 23
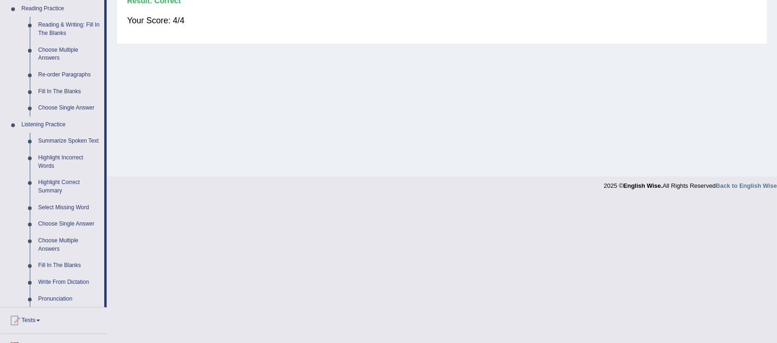
scroll to position [299, 0]
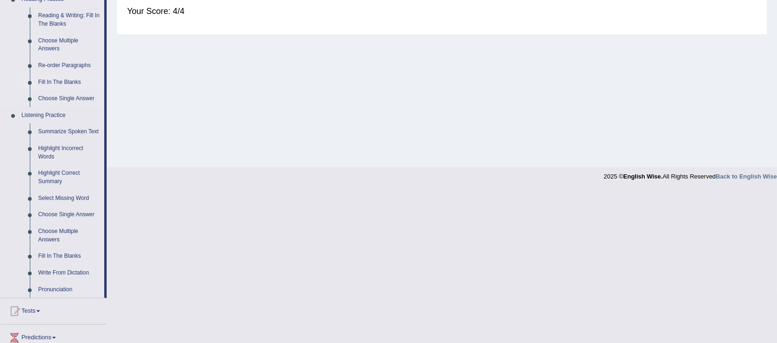
click at [60, 82] on link "Fill In The Blanks" at bounding box center [69, 82] width 70 height 17
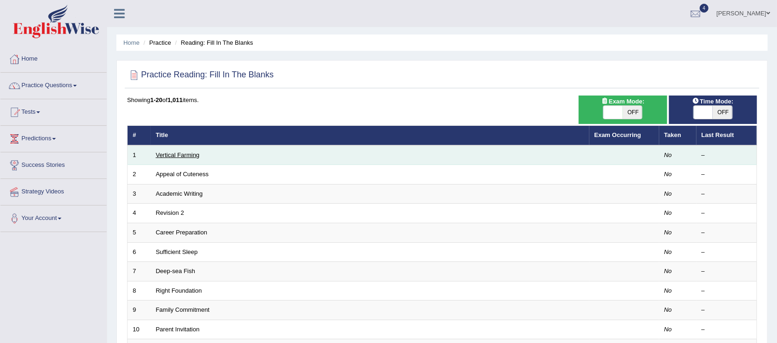
click at [179, 156] on link "Vertical Farming" at bounding box center [178, 154] width 44 height 7
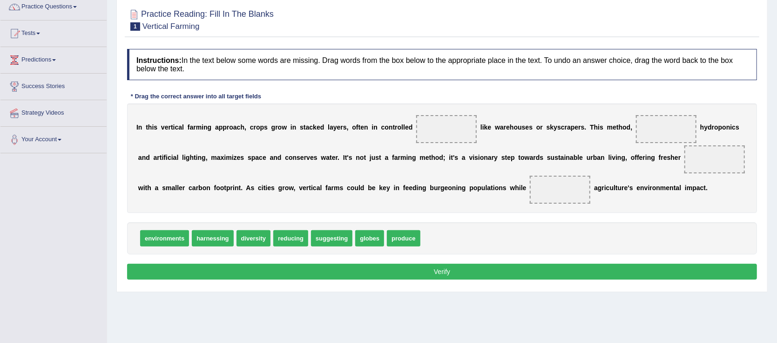
scroll to position [75, 0]
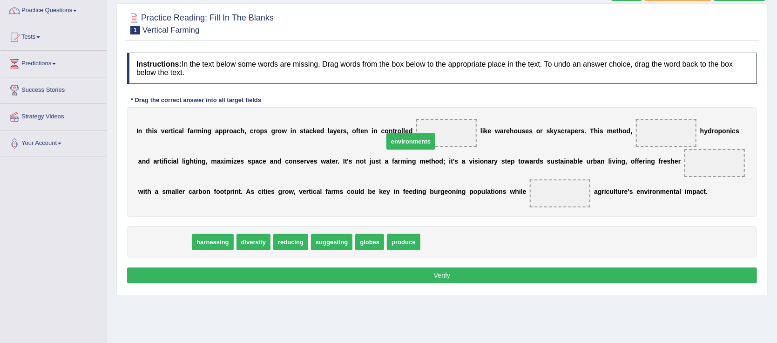
drag, startPoint x: 168, startPoint y: 239, endPoint x: 417, endPoint y: 130, distance: 272.4
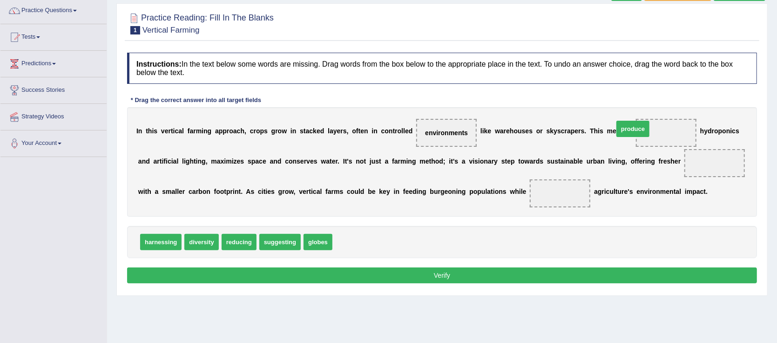
drag, startPoint x: 341, startPoint y: 242, endPoint x: 622, endPoint y: 129, distance: 303.2
drag, startPoint x: 637, startPoint y: 132, endPoint x: 664, endPoint y: 170, distance: 46.0
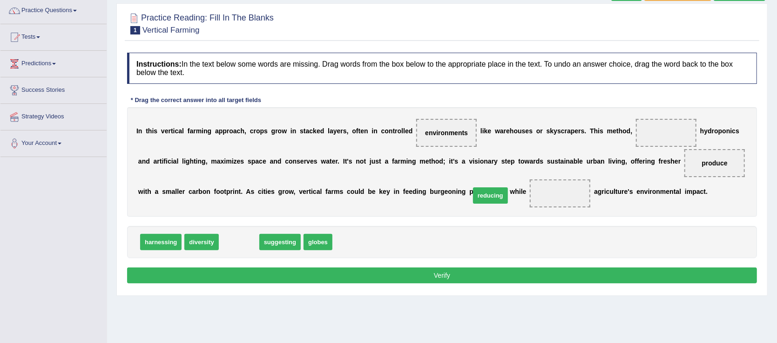
drag, startPoint x: 235, startPoint y: 242, endPoint x: 486, endPoint y: 196, distance: 255.8
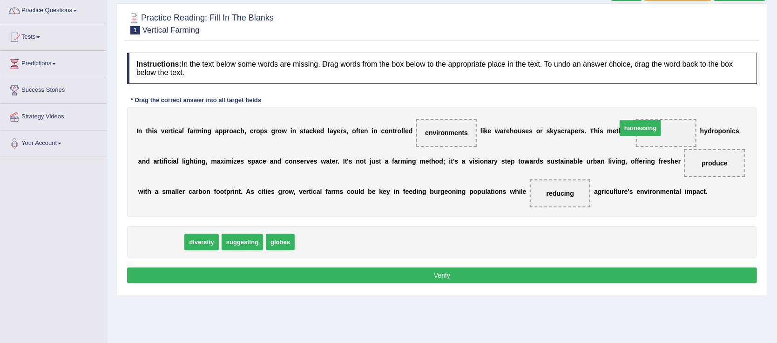
drag, startPoint x: 159, startPoint y: 242, endPoint x: 639, endPoint y: 131, distance: 493.4
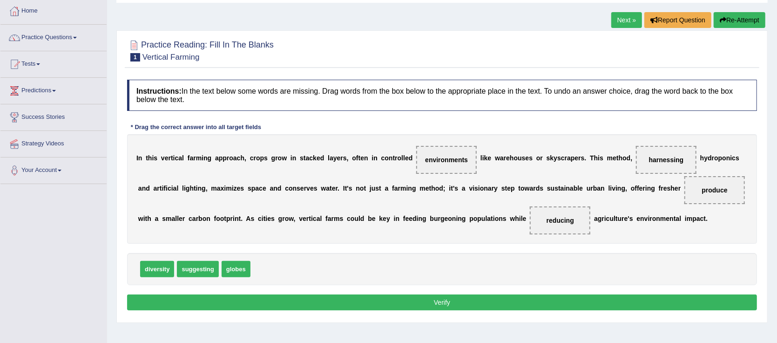
scroll to position [49, 0]
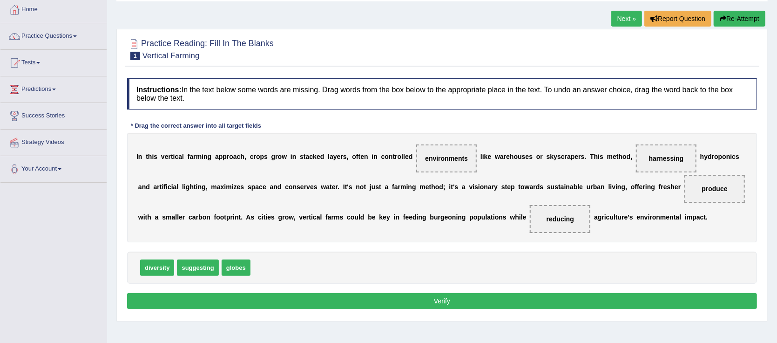
click at [469, 301] on button "Verify" at bounding box center [442, 301] width 630 height 16
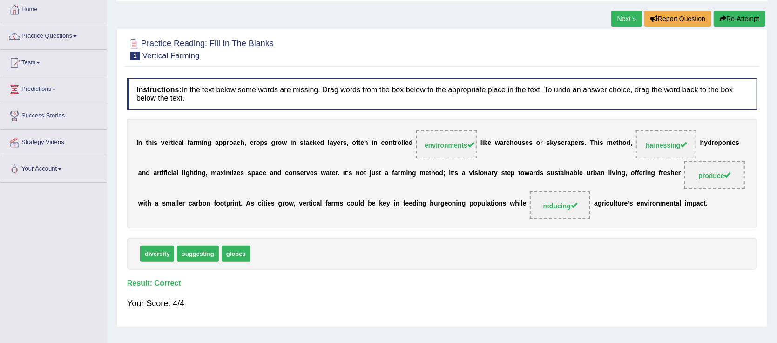
click at [620, 15] on link "Next »" at bounding box center [627, 19] width 31 height 16
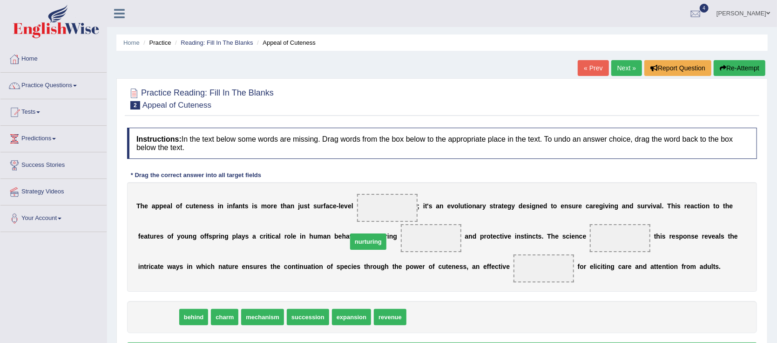
drag, startPoint x: 160, startPoint y: 314, endPoint x: 370, endPoint y: 237, distance: 223.8
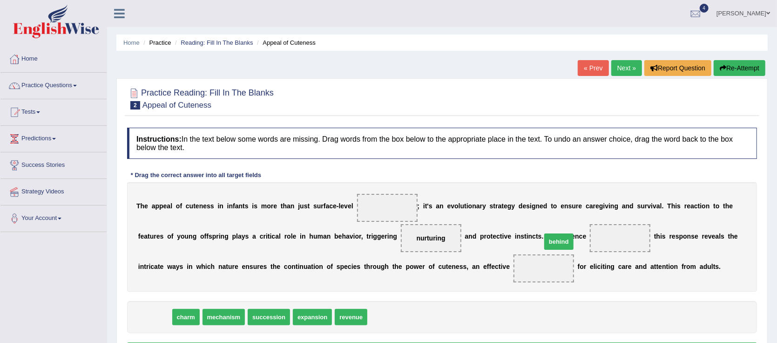
drag, startPoint x: 154, startPoint y: 322, endPoint x: 558, endPoint y: 246, distance: 410.8
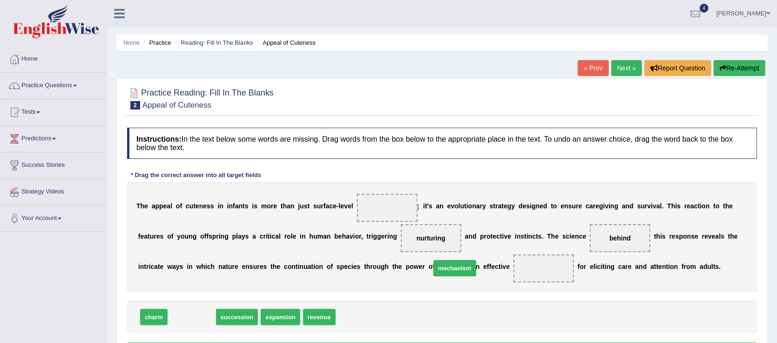
drag, startPoint x: 194, startPoint y: 319, endPoint x: 457, endPoint y: 270, distance: 267.7
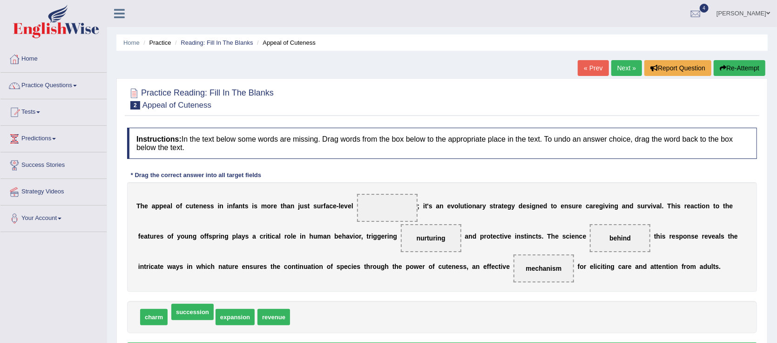
drag, startPoint x: 197, startPoint y: 315, endPoint x: 306, endPoint y: 234, distance: 136.2
click at [214, 304] on span "succession" at bounding box center [192, 312] width 42 height 16
drag, startPoint x: 194, startPoint y: 319, endPoint x: 393, endPoint y: 204, distance: 229.3
click at [369, 208] on span "succession" at bounding box center [386, 207] width 35 height 7
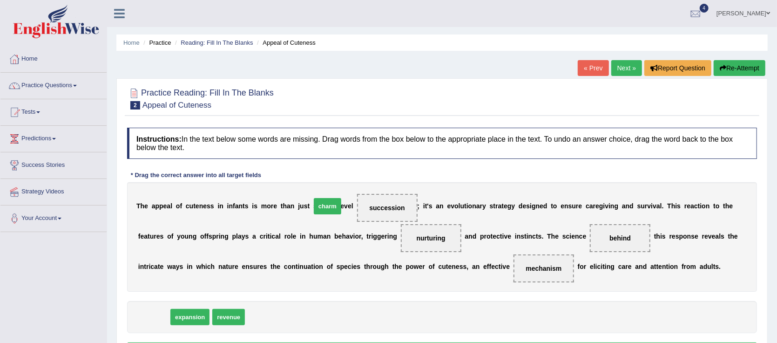
drag, startPoint x: 146, startPoint y: 318, endPoint x: 358, endPoint y: 202, distance: 241.8
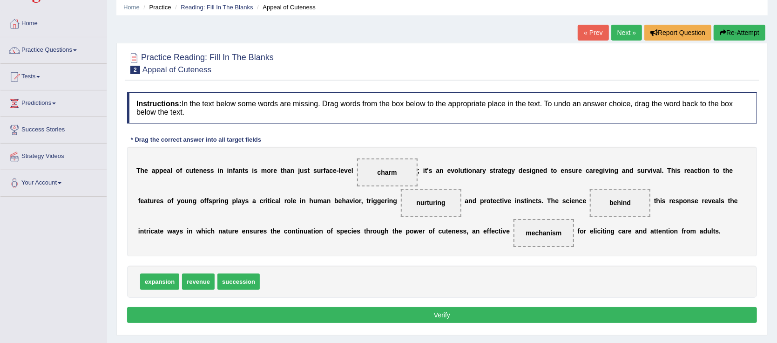
scroll to position [73, 0]
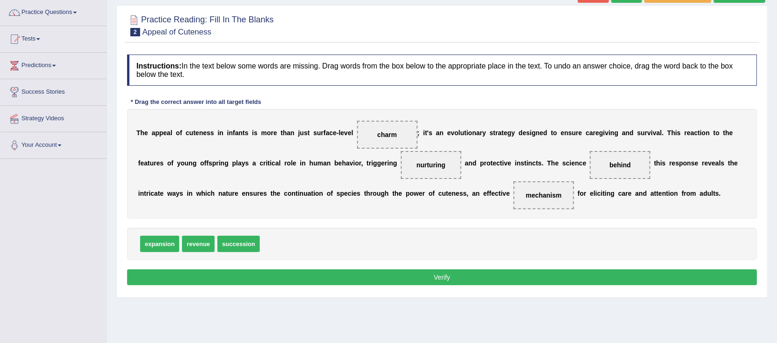
click at [573, 280] on button "Verify" at bounding box center [442, 277] width 630 height 16
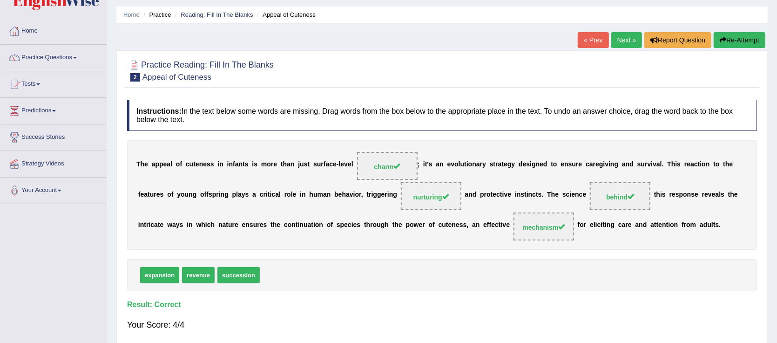
scroll to position [27, 0]
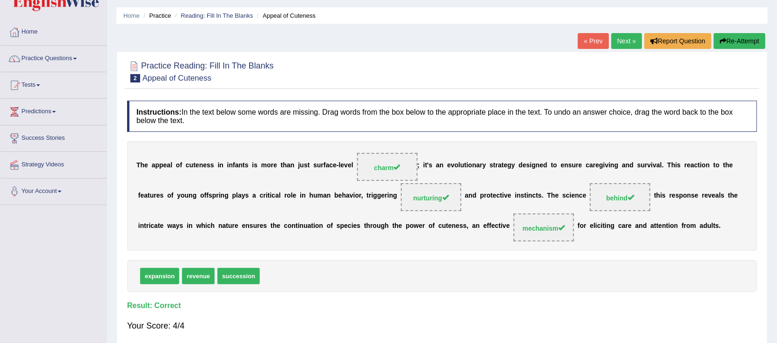
click at [620, 45] on link "Next »" at bounding box center [627, 41] width 31 height 16
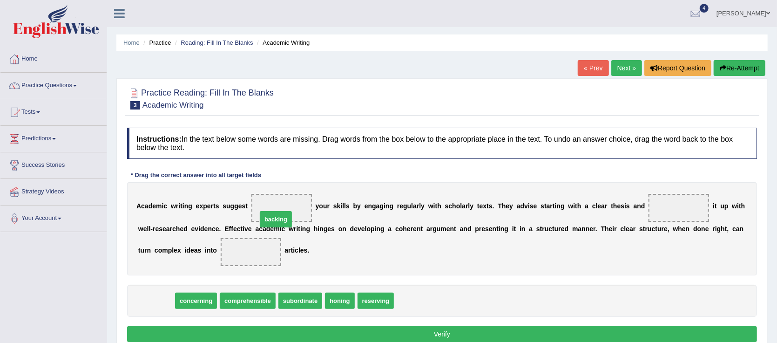
drag, startPoint x: 149, startPoint y: 299, endPoint x: 268, endPoint y: 210, distance: 148.8
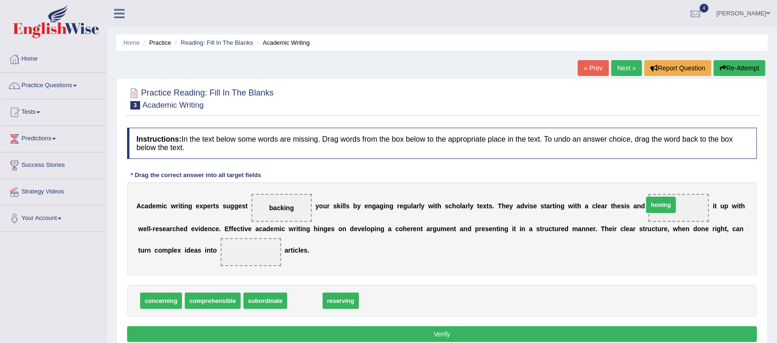
drag, startPoint x: 301, startPoint y: 302, endPoint x: 658, endPoint y: 209, distance: 368.7
drag, startPoint x: 279, startPoint y: 215, endPoint x: 474, endPoint y: 236, distance: 195.8
click at [474, 236] on div "A c a d e m i c w r i t i n g e x p e r t s s u g g e s t backing y o u r s k i…" at bounding box center [442, 228] width 630 height 93
drag, startPoint x: 287, startPoint y: 211, endPoint x: 578, endPoint y: 189, distance: 292.4
click at [578, 189] on div "A c a d e m i c w r i t i n g e x p e r t s s u g g e s t backing y o u r s k i…" at bounding box center [442, 228] width 630 height 93
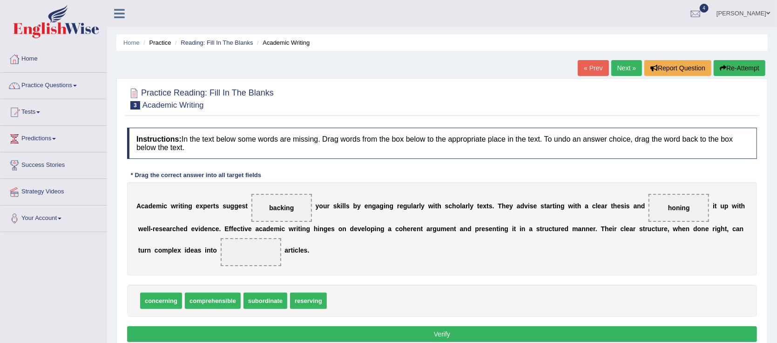
click at [283, 207] on span "backing" at bounding box center [281, 207] width 25 height 7
drag, startPoint x: 283, startPoint y: 207, endPoint x: 671, endPoint y: 217, distance: 387.6
drag, startPoint x: 340, startPoint y: 298, endPoint x: 272, endPoint y: 204, distance: 115.5
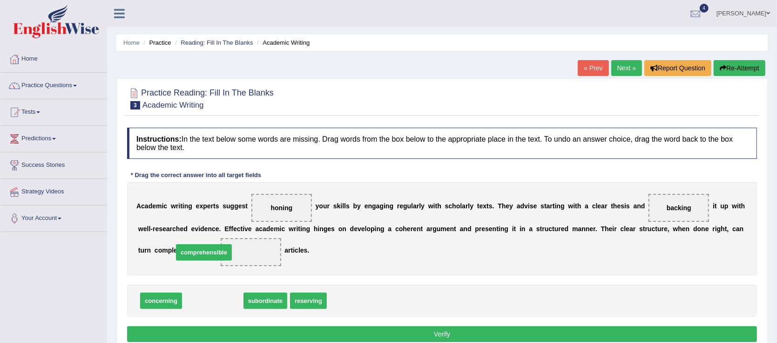
drag, startPoint x: 199, startPoint y: 304, endPoint x: 190, endPoint y: 255, distance: 49.7
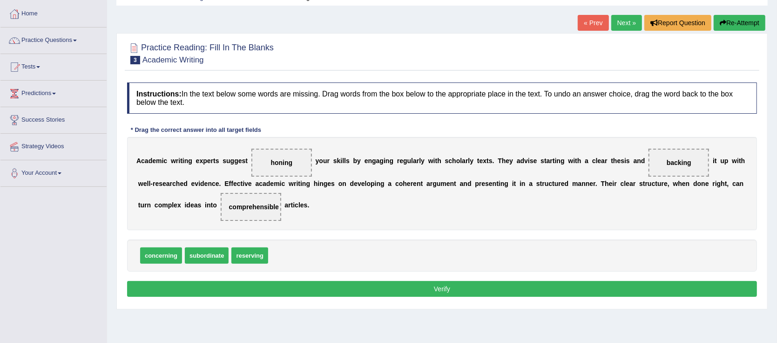
scroll to position [48, 0]
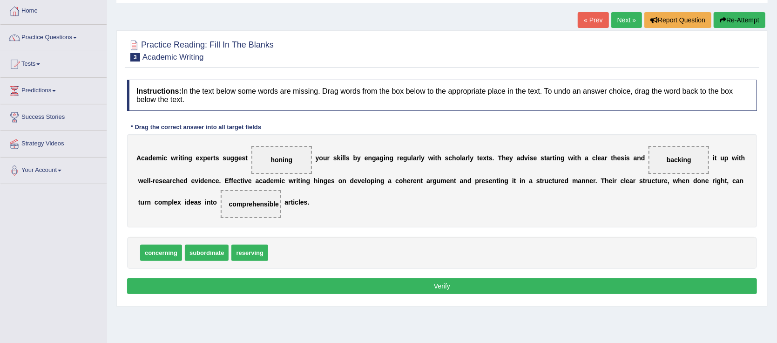
click at [618, 282] on button "Verify" at bounding box center [442, 286] width 630 height 16
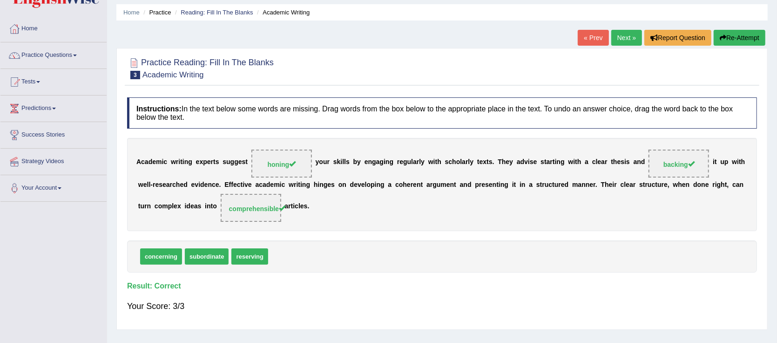
scroll to position [28, 0]
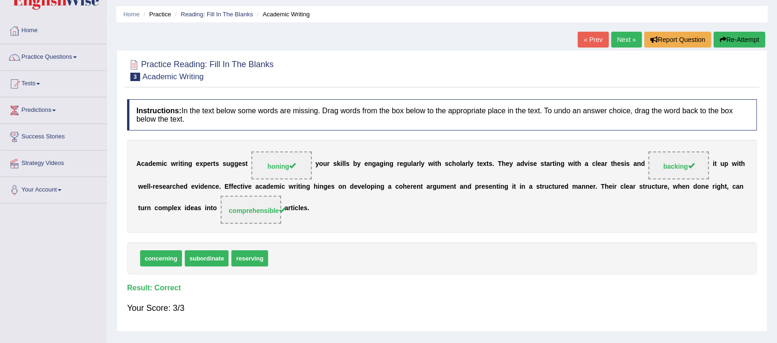
click at [77, 56] on span at bounding box center [75, 57] width 4 height 2
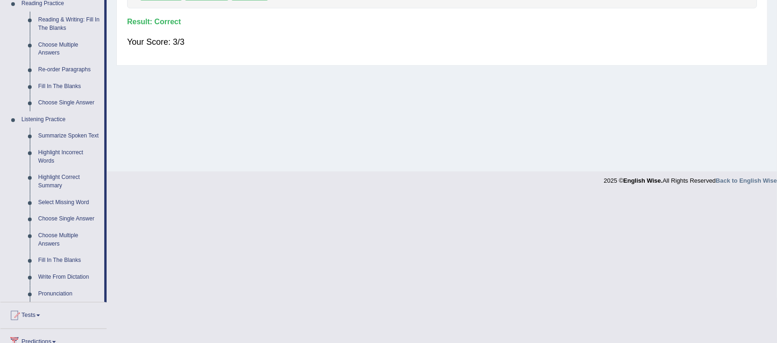
scroll to position [292, 0]
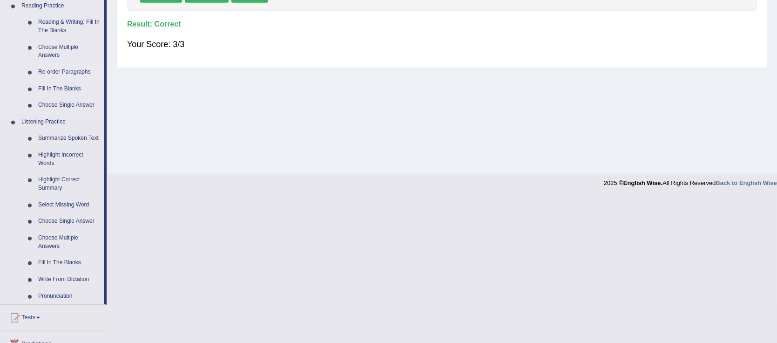
click at [80, 71] on link "Re-order Paragraphs" at bounding box center [69, 72] width 70 height 17
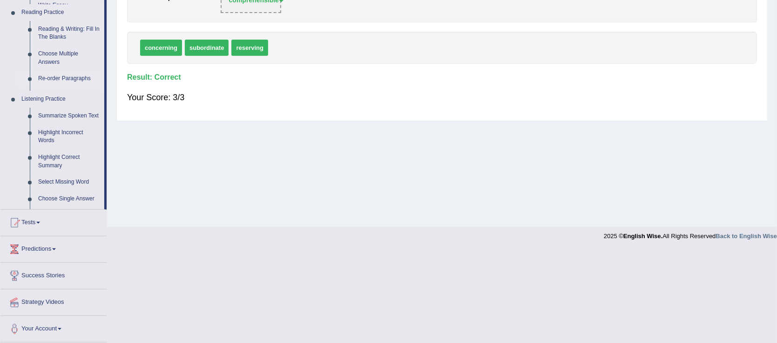
scroll to position [146, 0]
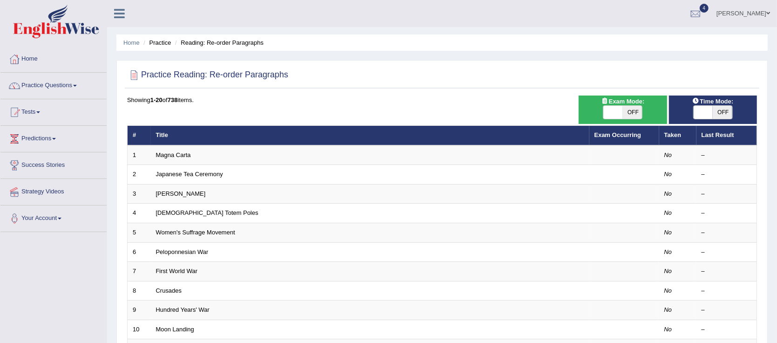
click at [723, 112] on span "OFF" at bounding box center [723, 112] width 20 height 13
checkbox input "true"
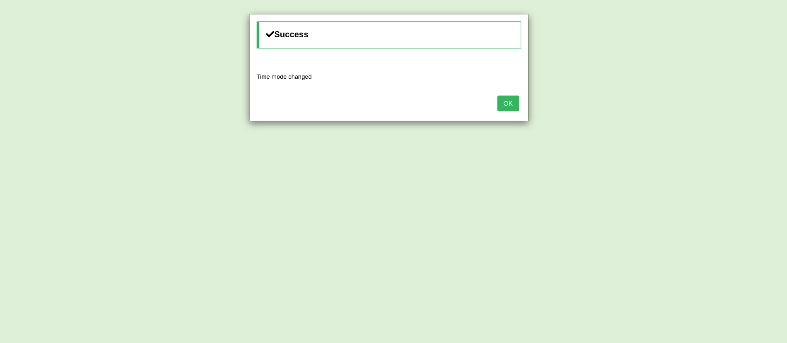
click at [512, 105] on button "OK" at bounding box center [507, 103] width 21 height 16
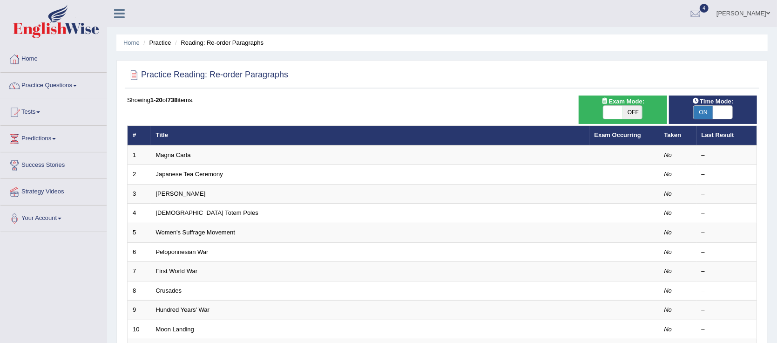
click at [631, 112] on span "OFF" at bounding box center [633, 112] width 20 height 13
checkbox input "true"
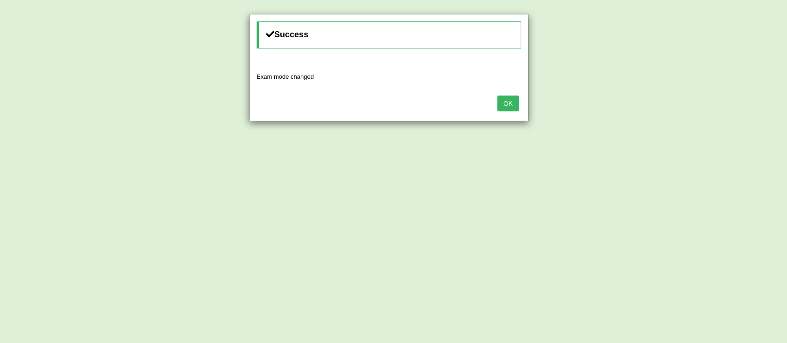
click at [611, 116] on div "Success Exam mode changed OK" at bounding box center [393, 171] width 787 height 343
click at [508, 103] on button "OK" at bounding box center [507, 103] width 21 height 16
